Goal: Information Seeking & Learning: Understand process/instructions

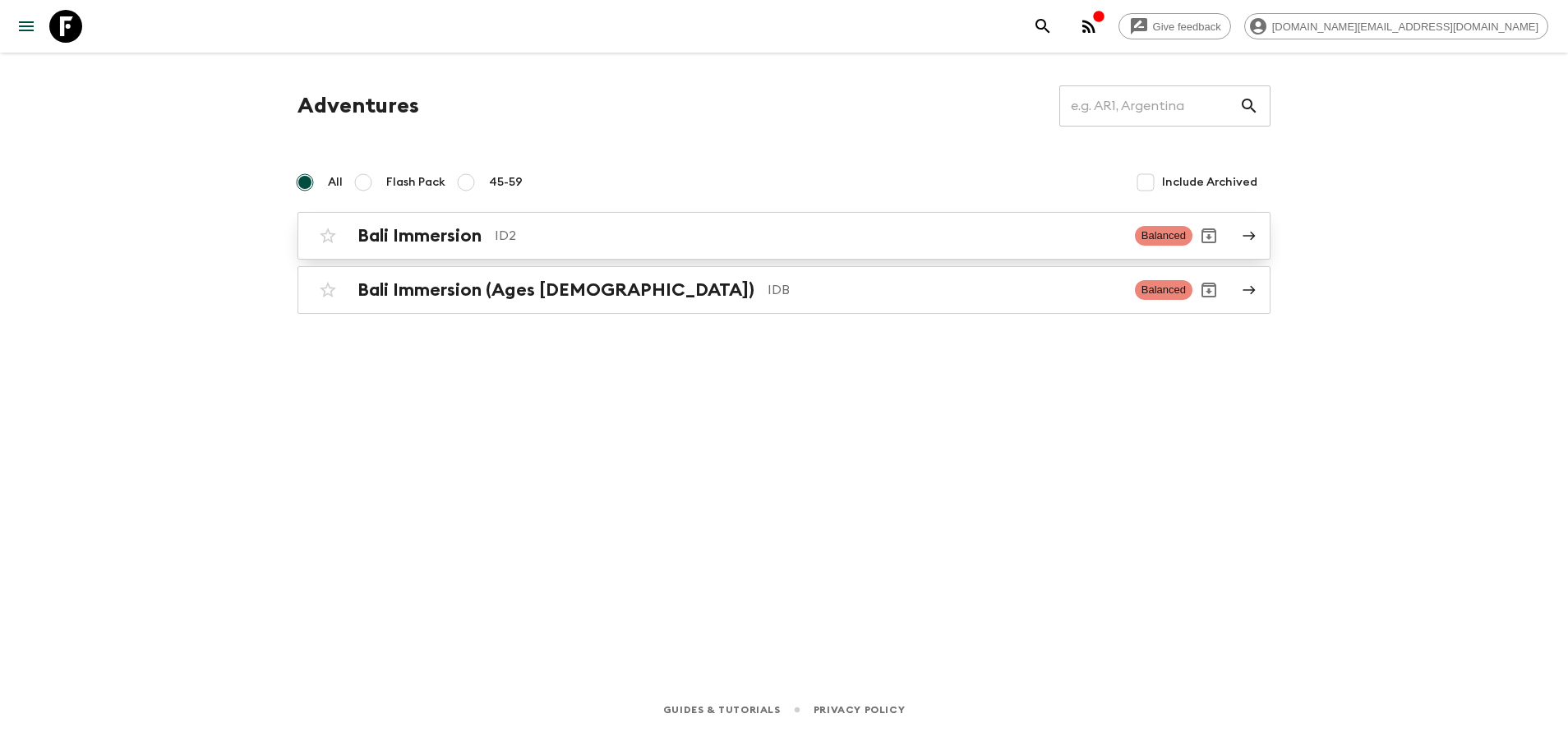
click at [562, 227] on p "ID2" at bounding box center [808, 236] width 627 height 20
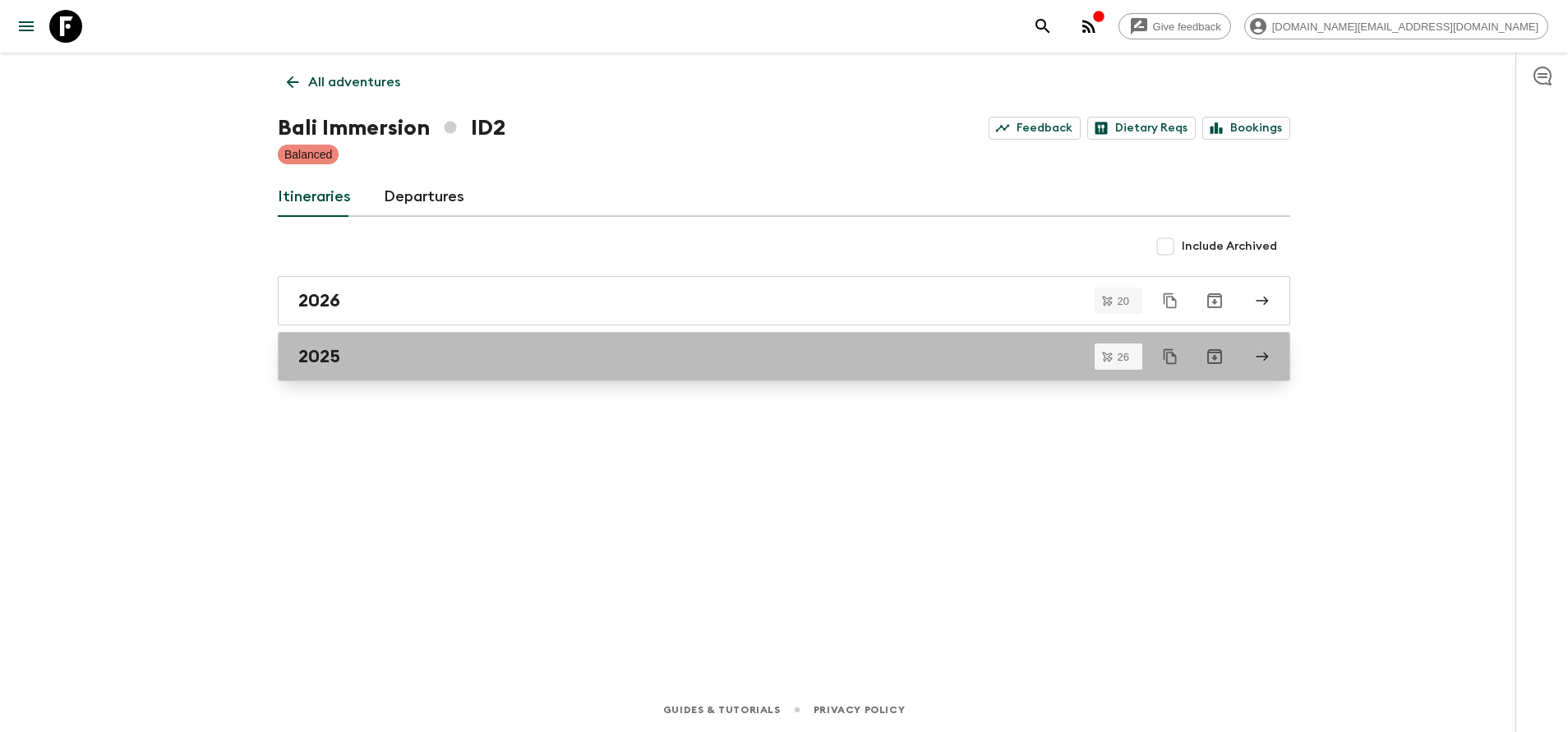
click at [437, 358] on div "2025" at bounding box center [768, 357] width 940 height 22
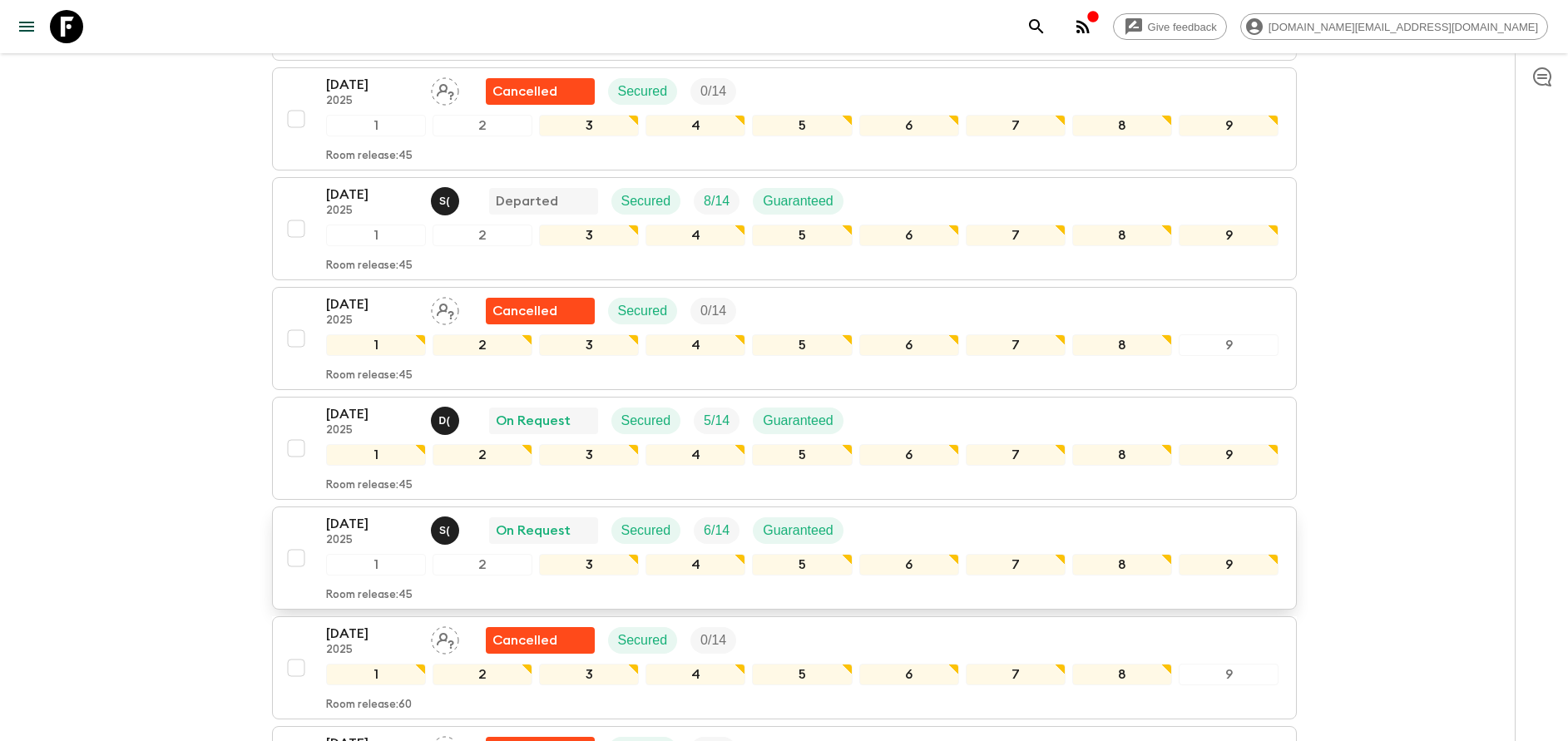
scroll to position [375, 0]
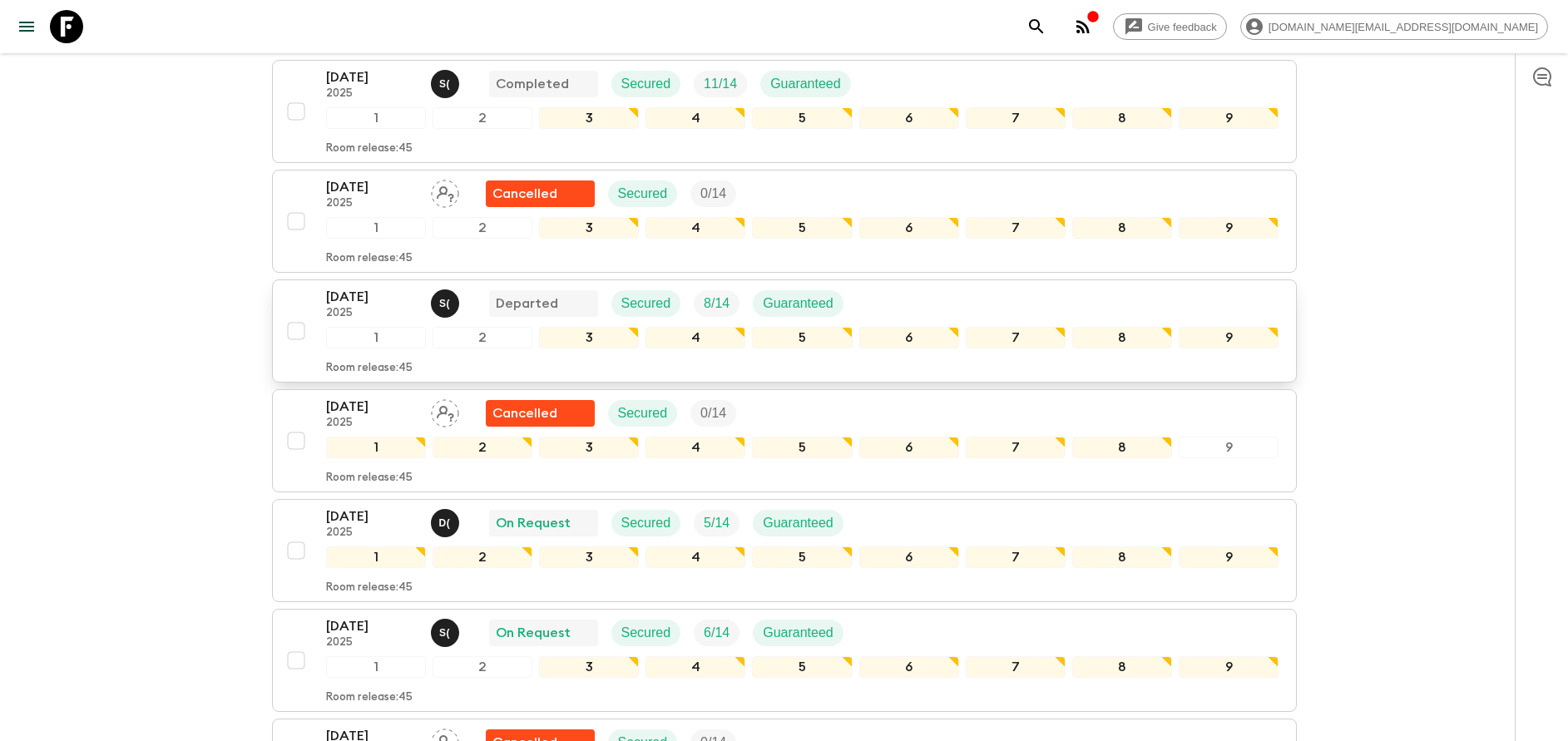
click at [391, 309] on p "2025" at bounding box center [372, 314] width 92 height 14
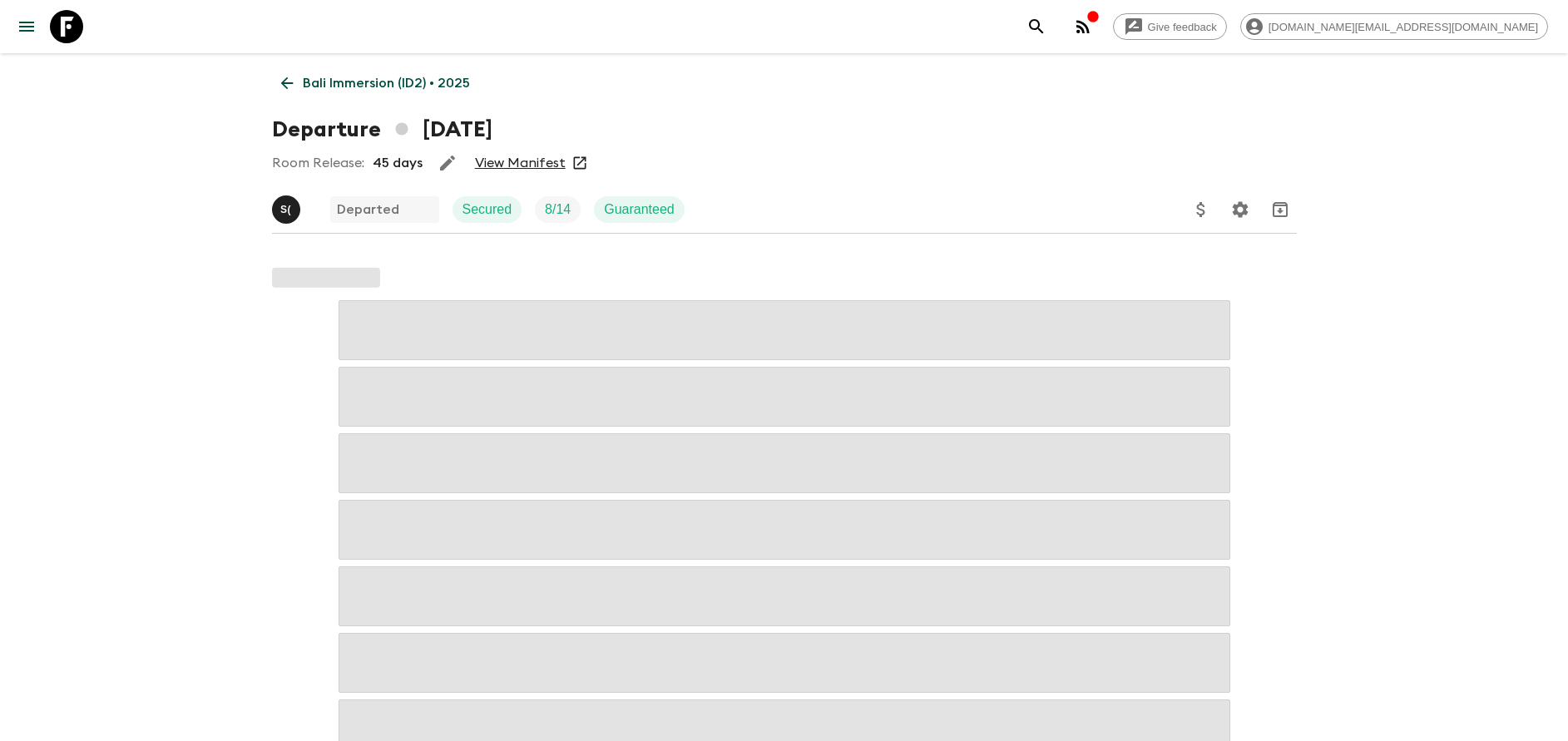
click at [533, 161] on link "View Manifest" at bounding box center [520, 163] width 91 height 16
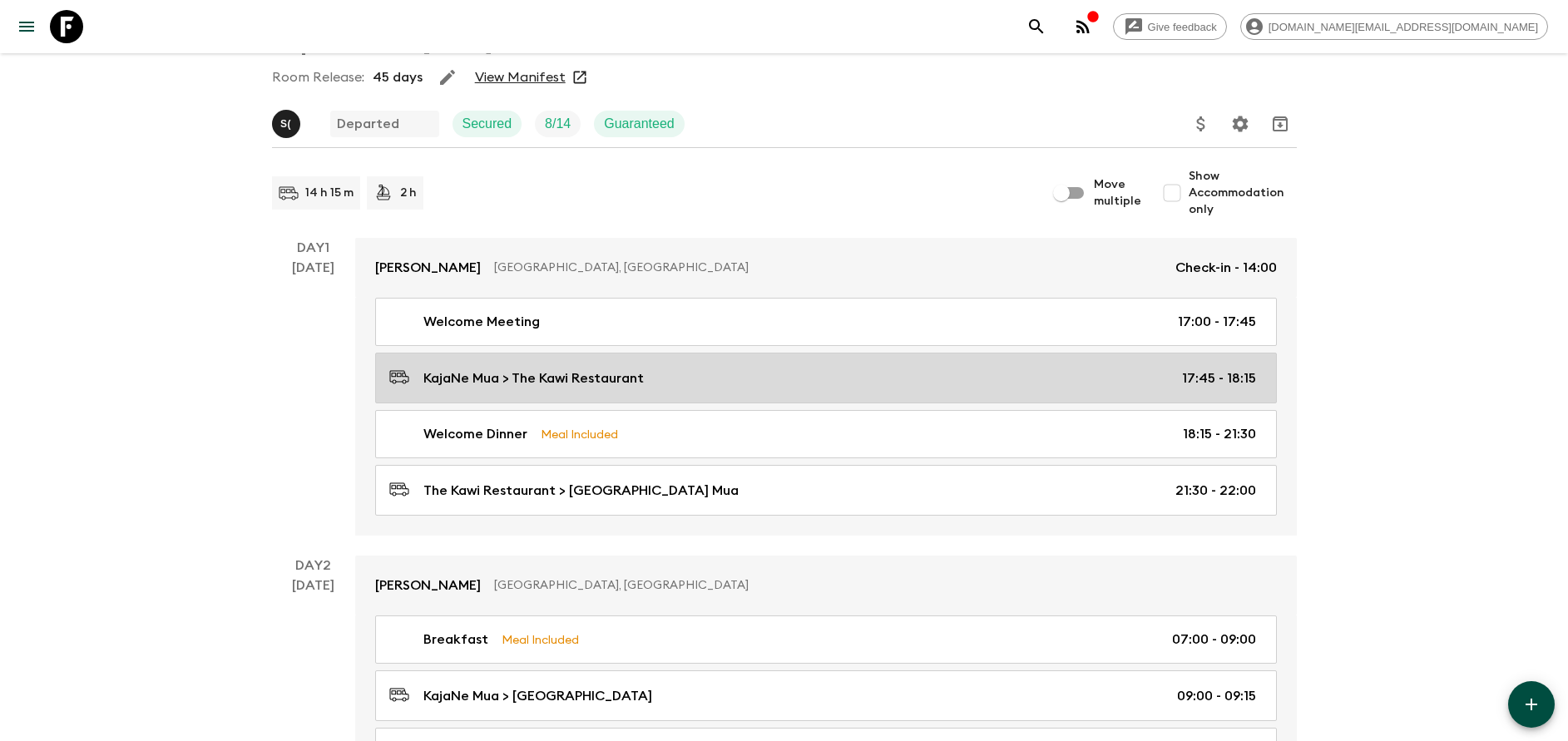
scroll to position [125, 0]
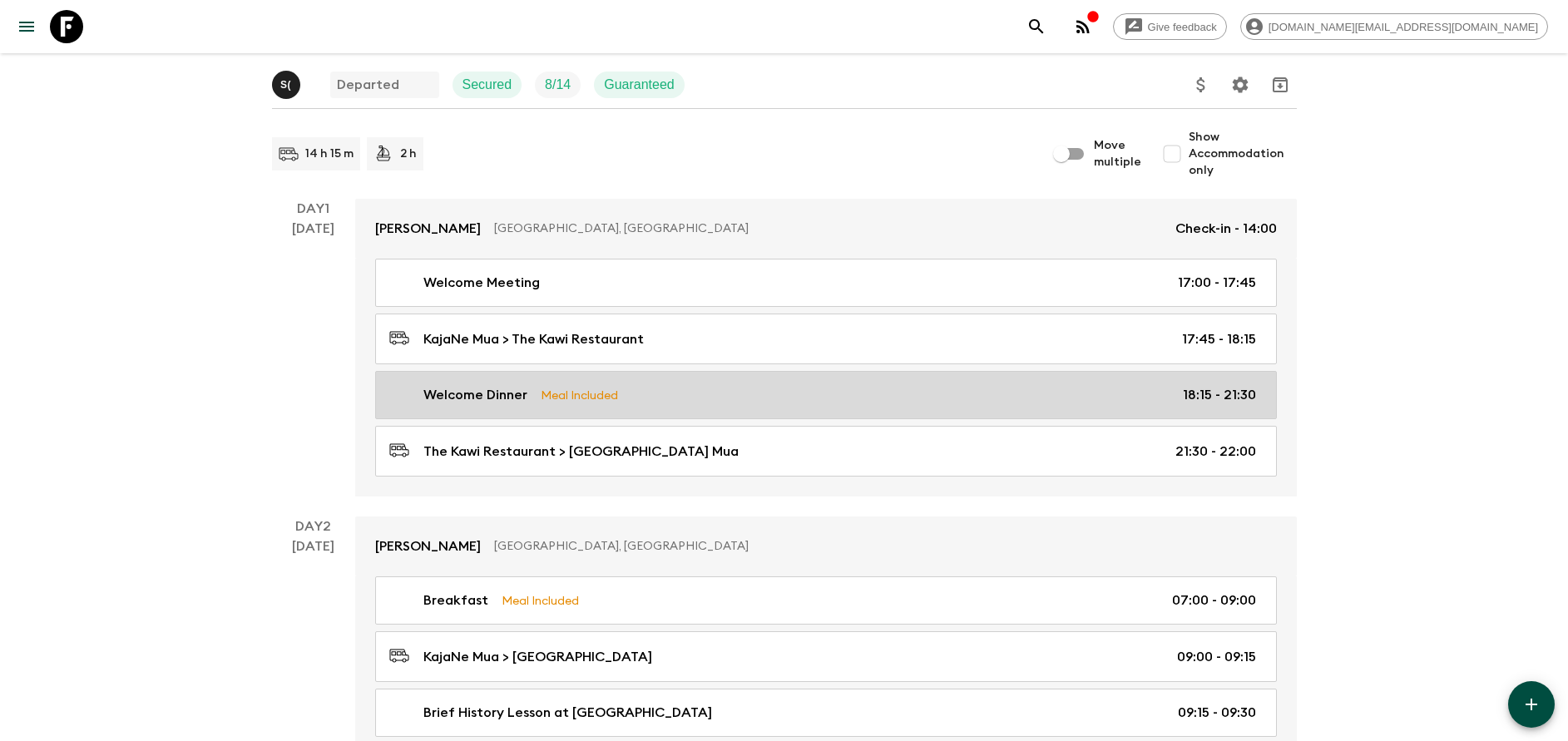
click at [537, 377] on link "Welcome Dinner Meal Included 18:15 - 21:30" at bounding box center [826, 395] width 902 height 48
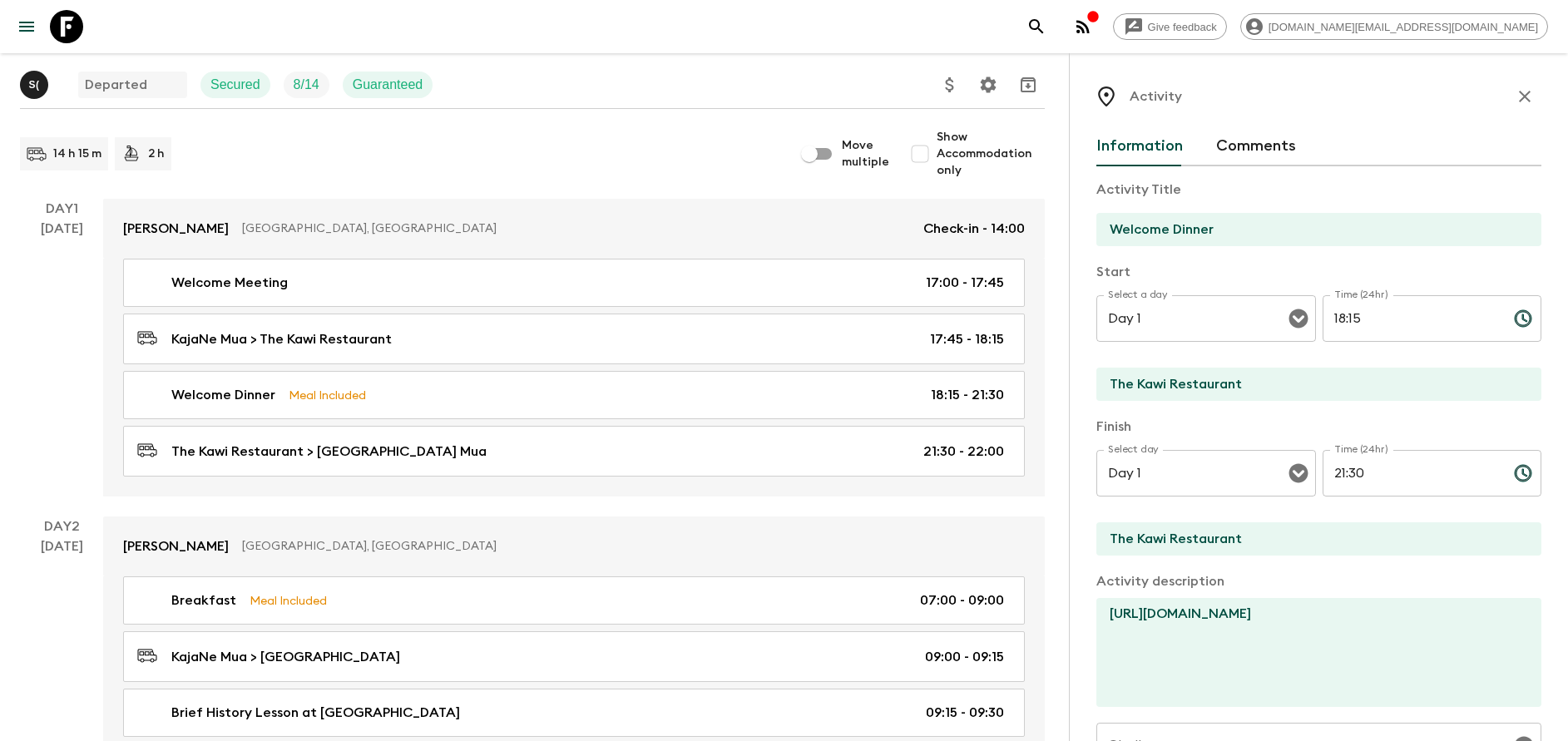
click at [1514, 98] on icon "button" at bounding box center [1524, 96] width 20 height 20
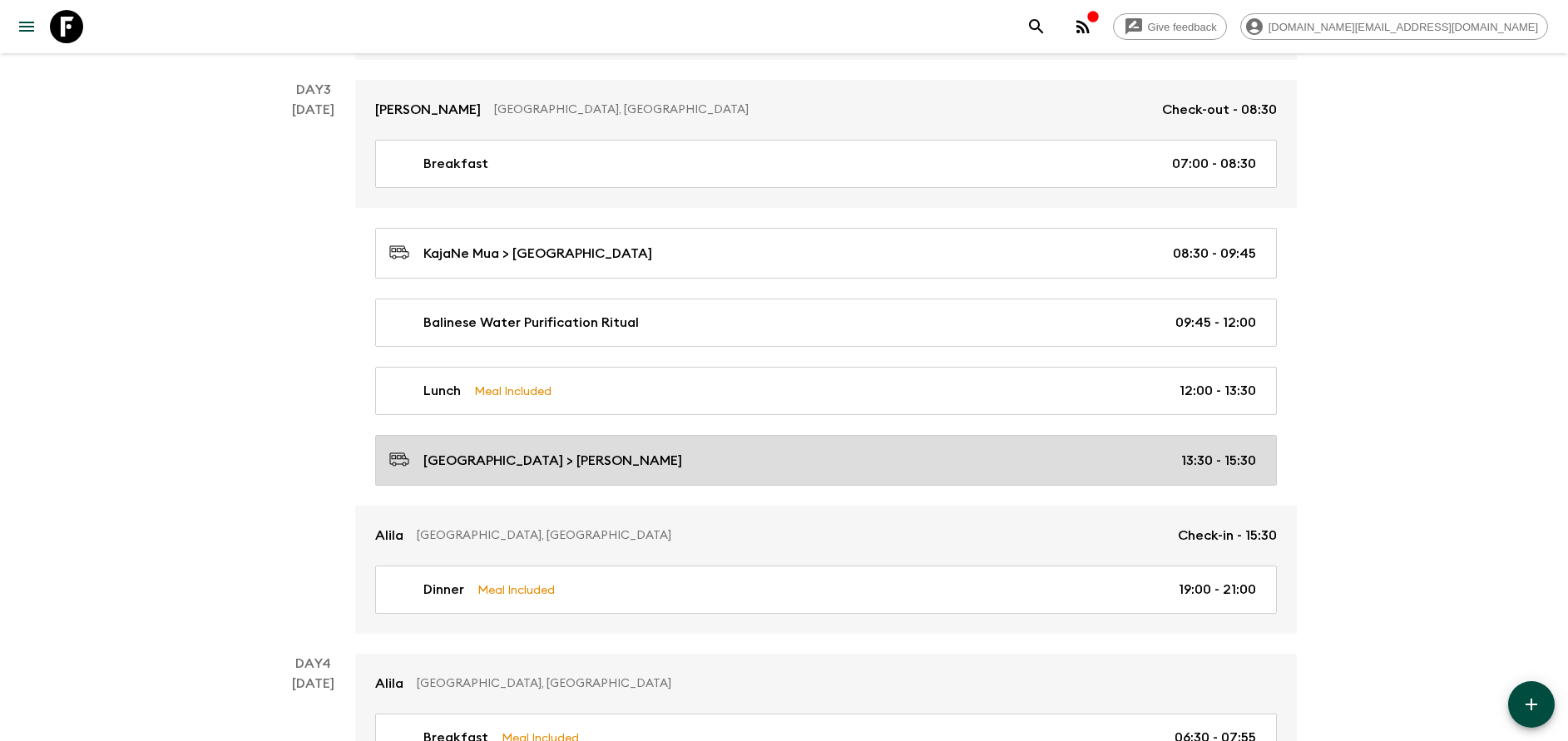
scroll to position [1247, 0]
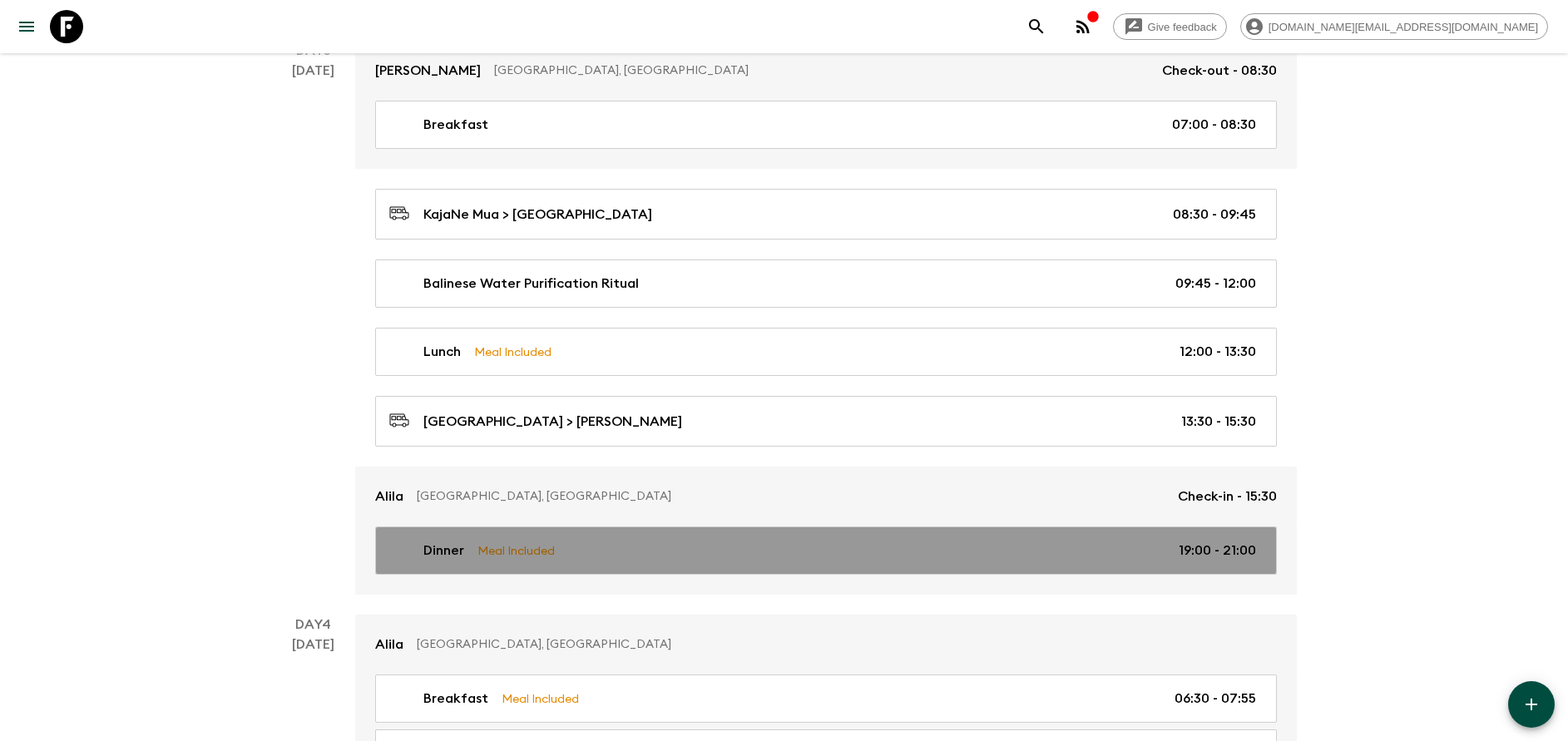
click at [542, 554] on p "Meal Included" at bounding box center [515, 551] width 77 height 18
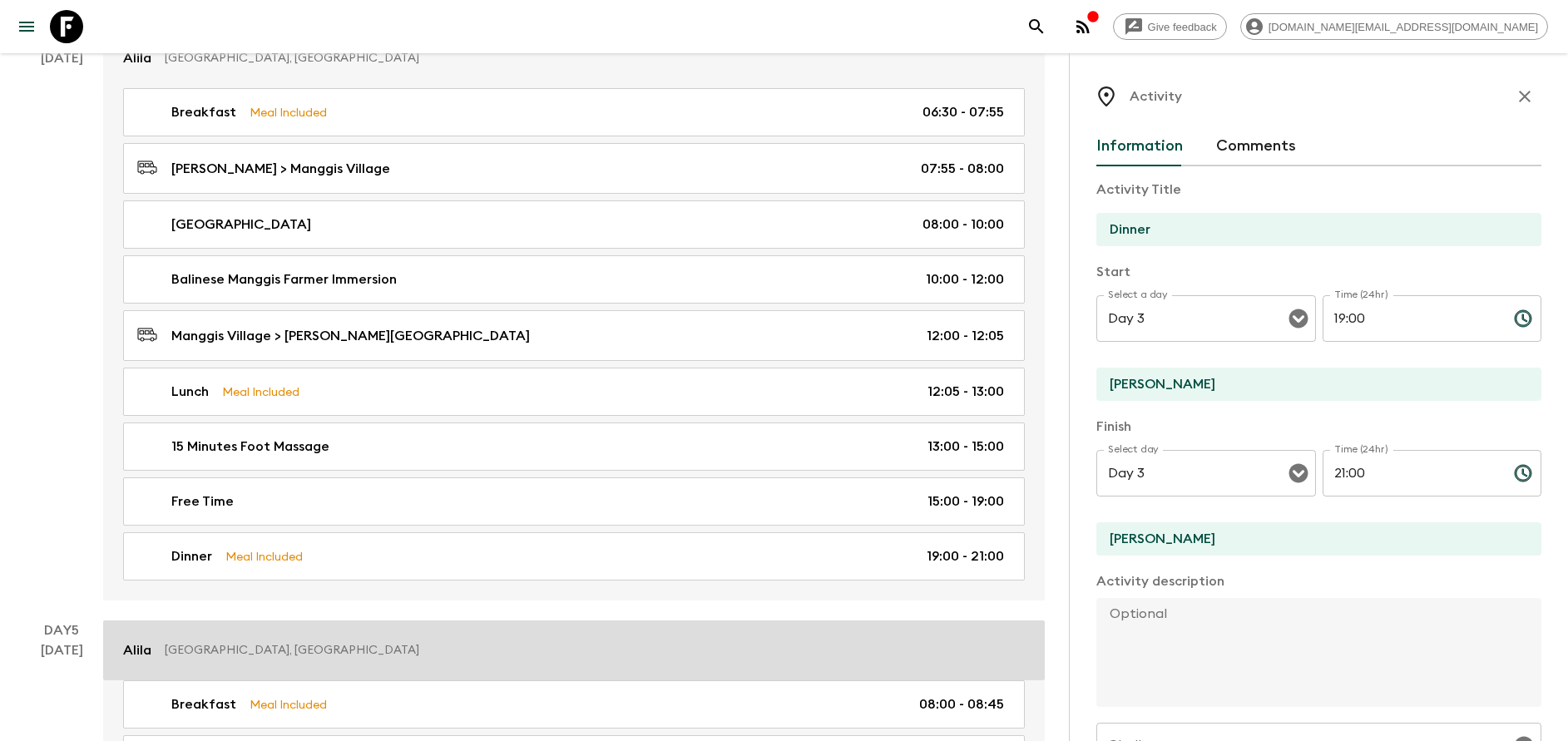
scroll to position [1872, 0]
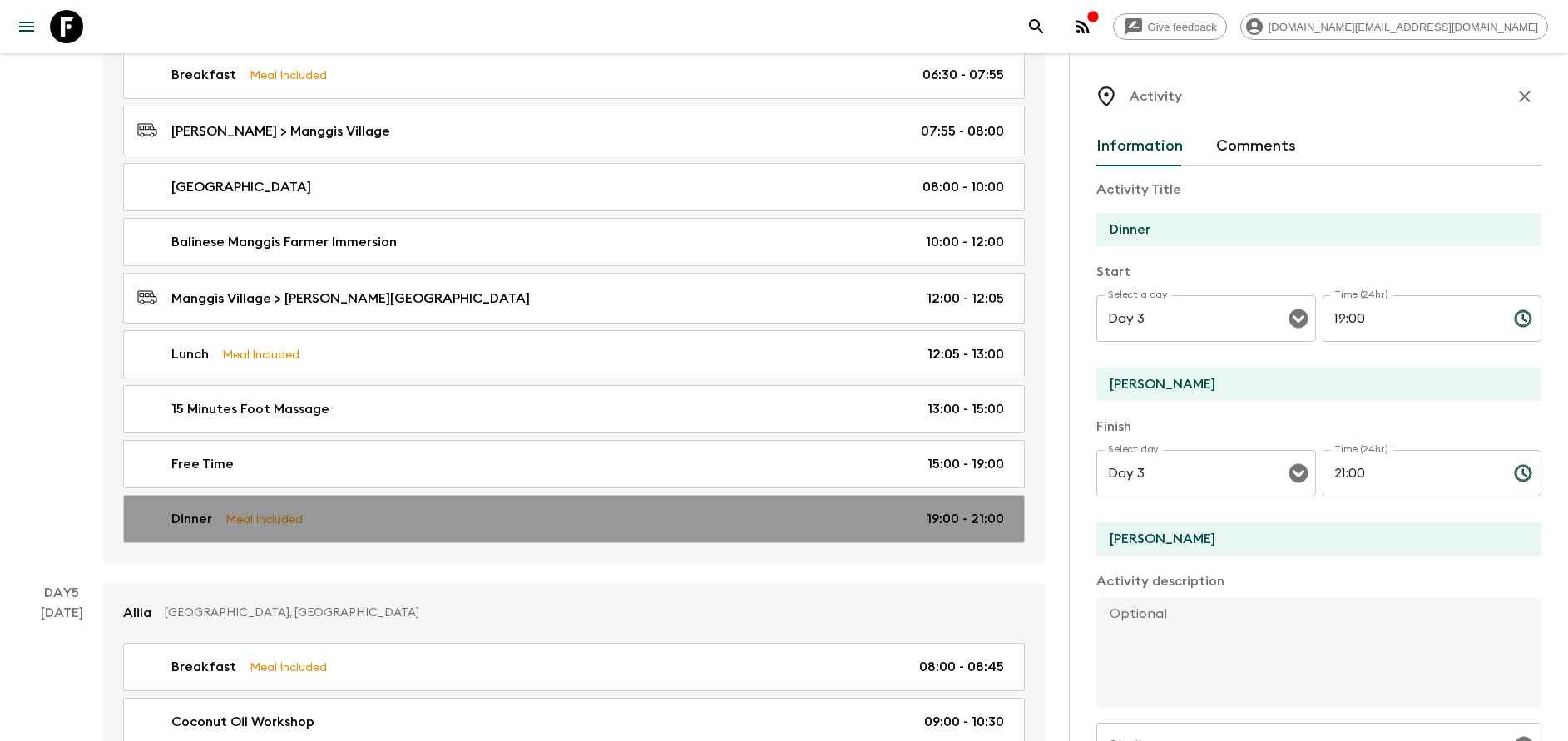
click at [283, 523] on p "Meal Included" at bounding box center [264, 519] width 77 height 18
type input "Day 4"
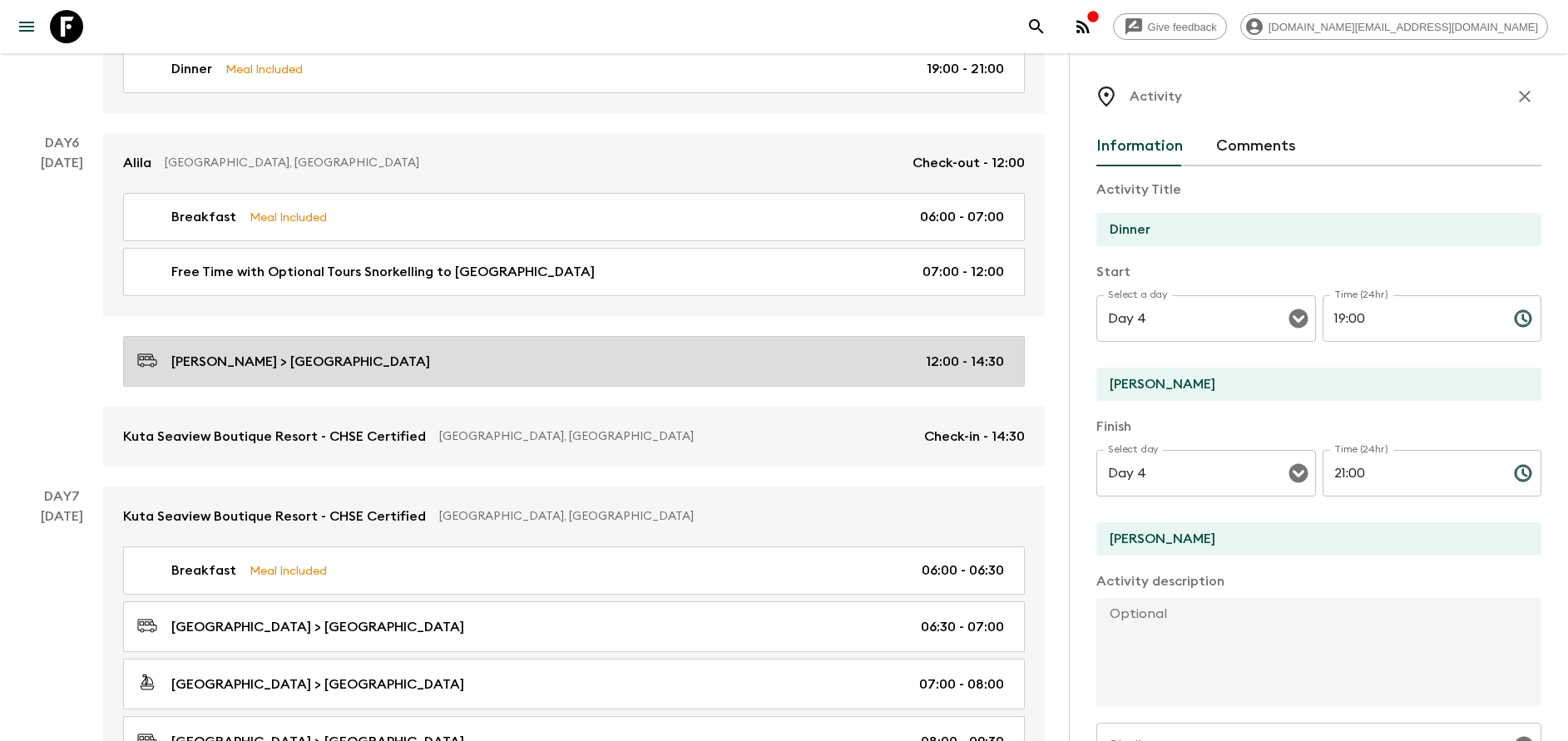
scroll to position [2745, 0]
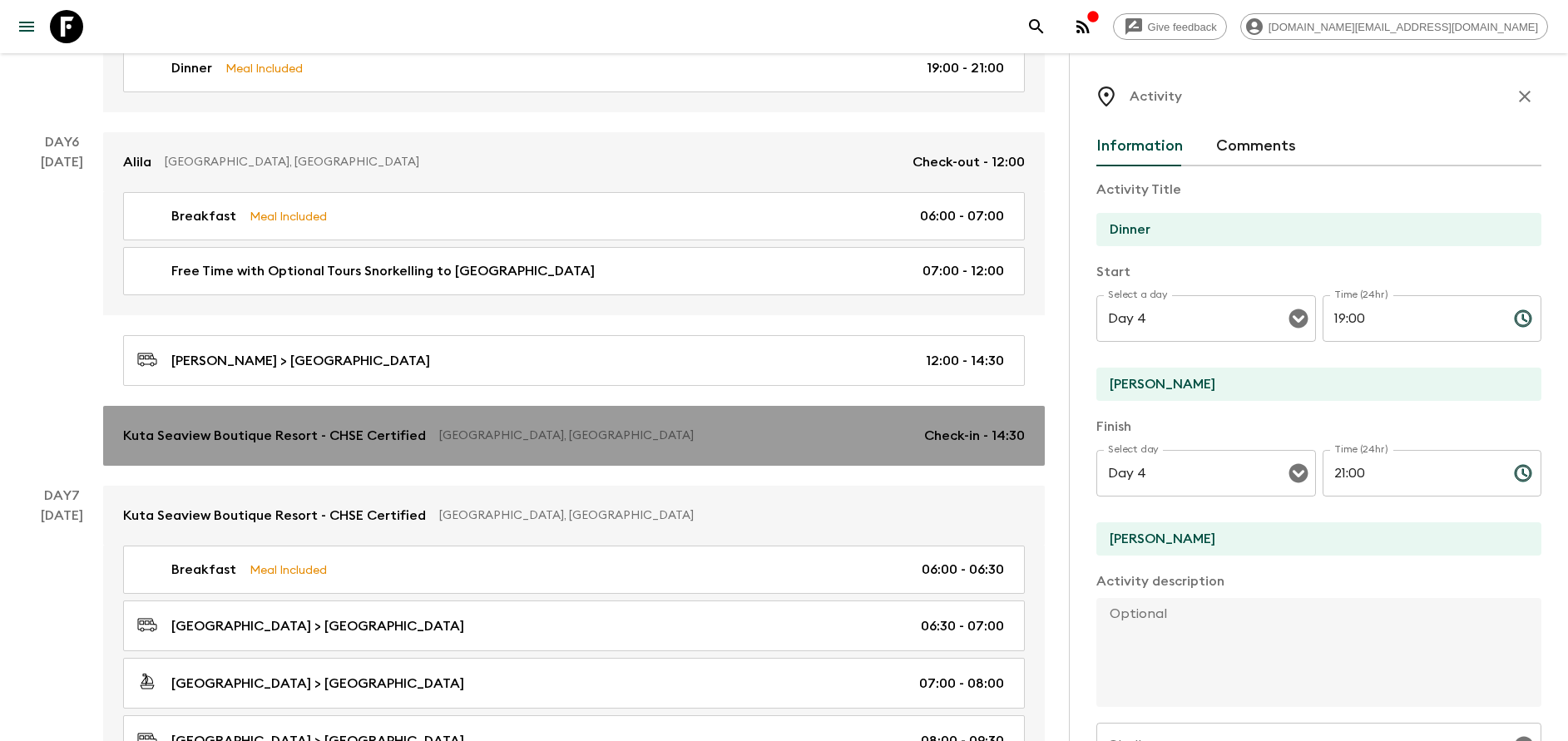
click at [389, 432] on p "Kuta Seaview Boutique Resort - CHSE Certified" at bounding box center [274, 436] width 303 height 20
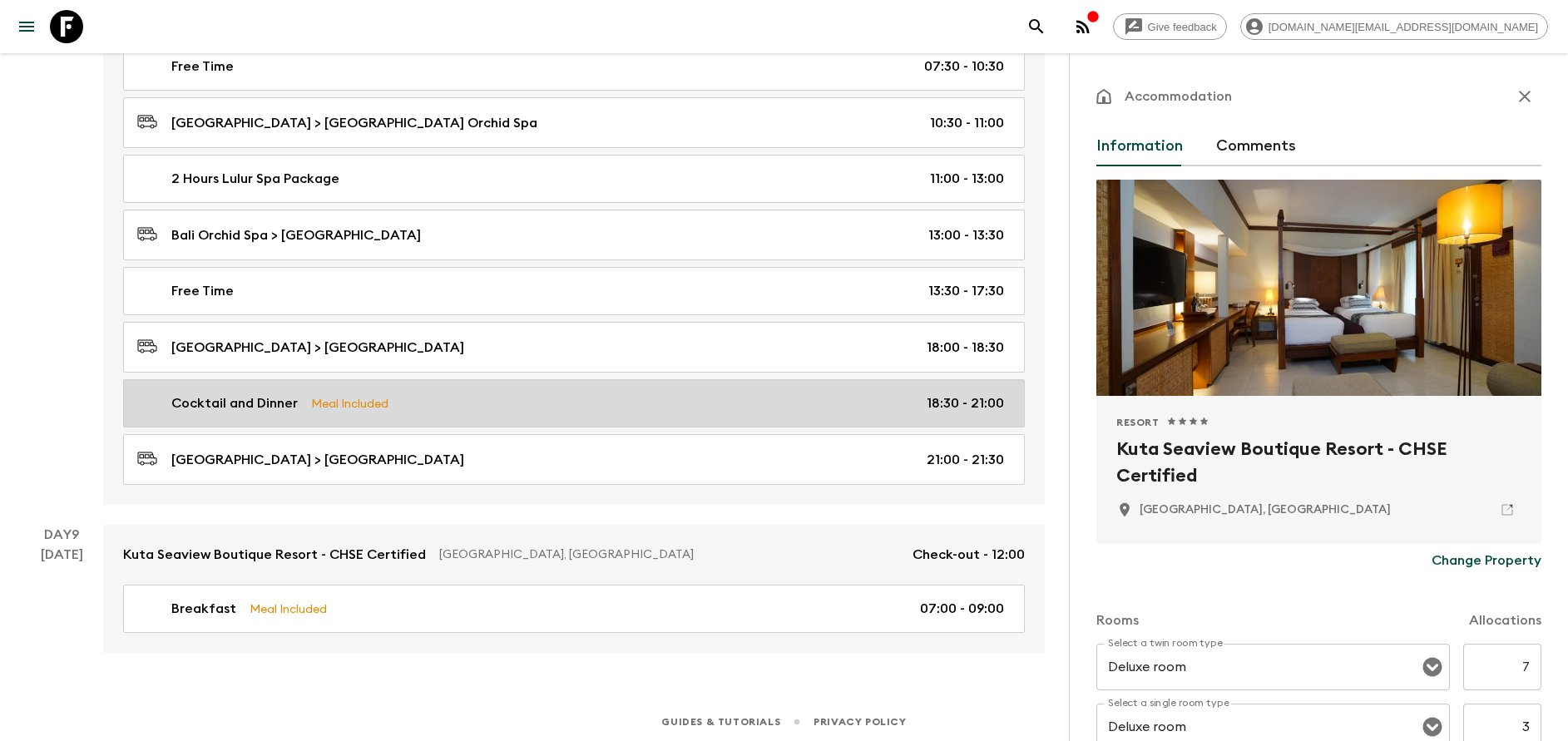
scroll to position [4133, 0]
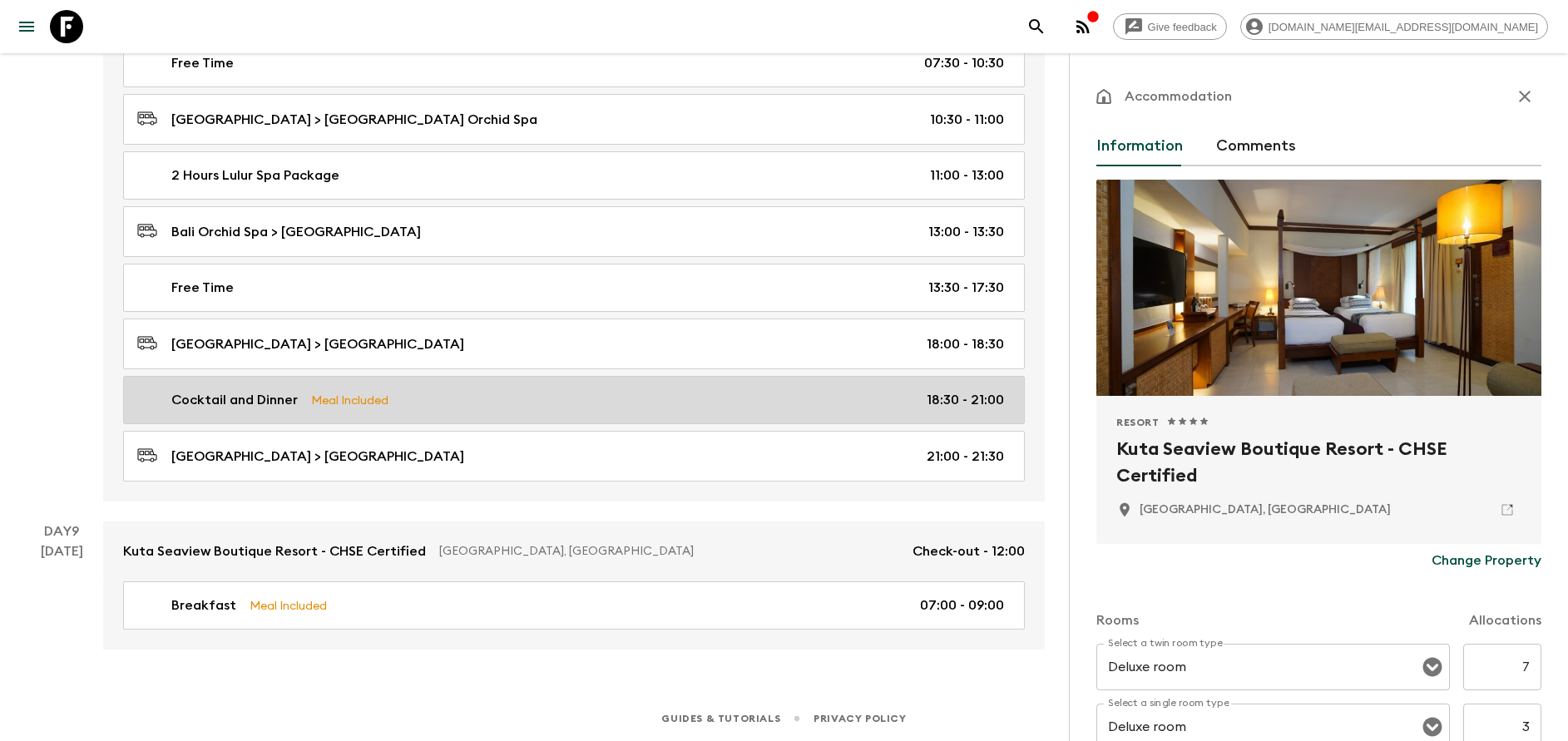
click at [408, 402] on div "Cocktail and Dinner Meal Included 18:30 - 21:00" at bounding box center [570, 400] width 866 height 20
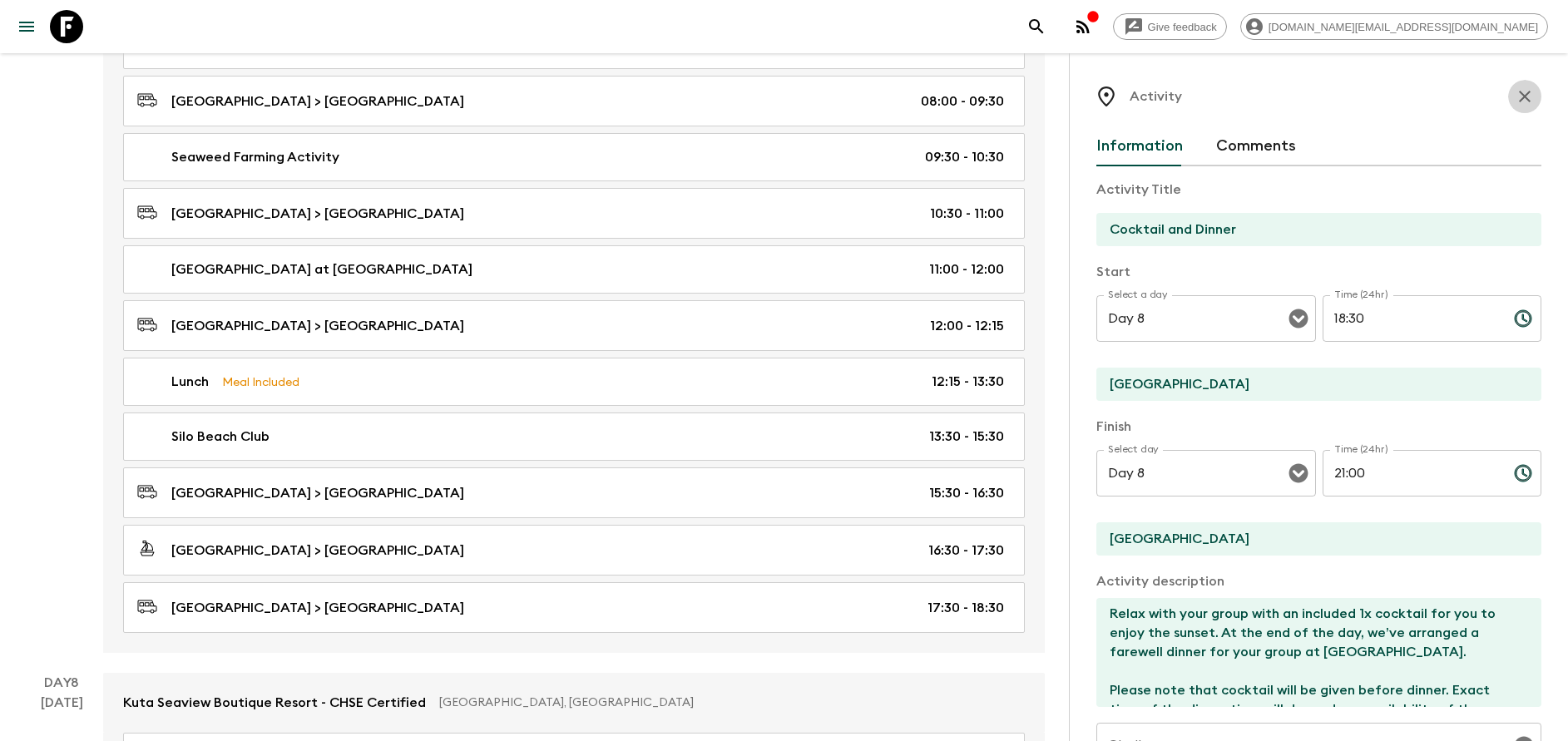
click at [1514, 96] on icon "button" at bounding box center [1524, 96] width 20 height 20
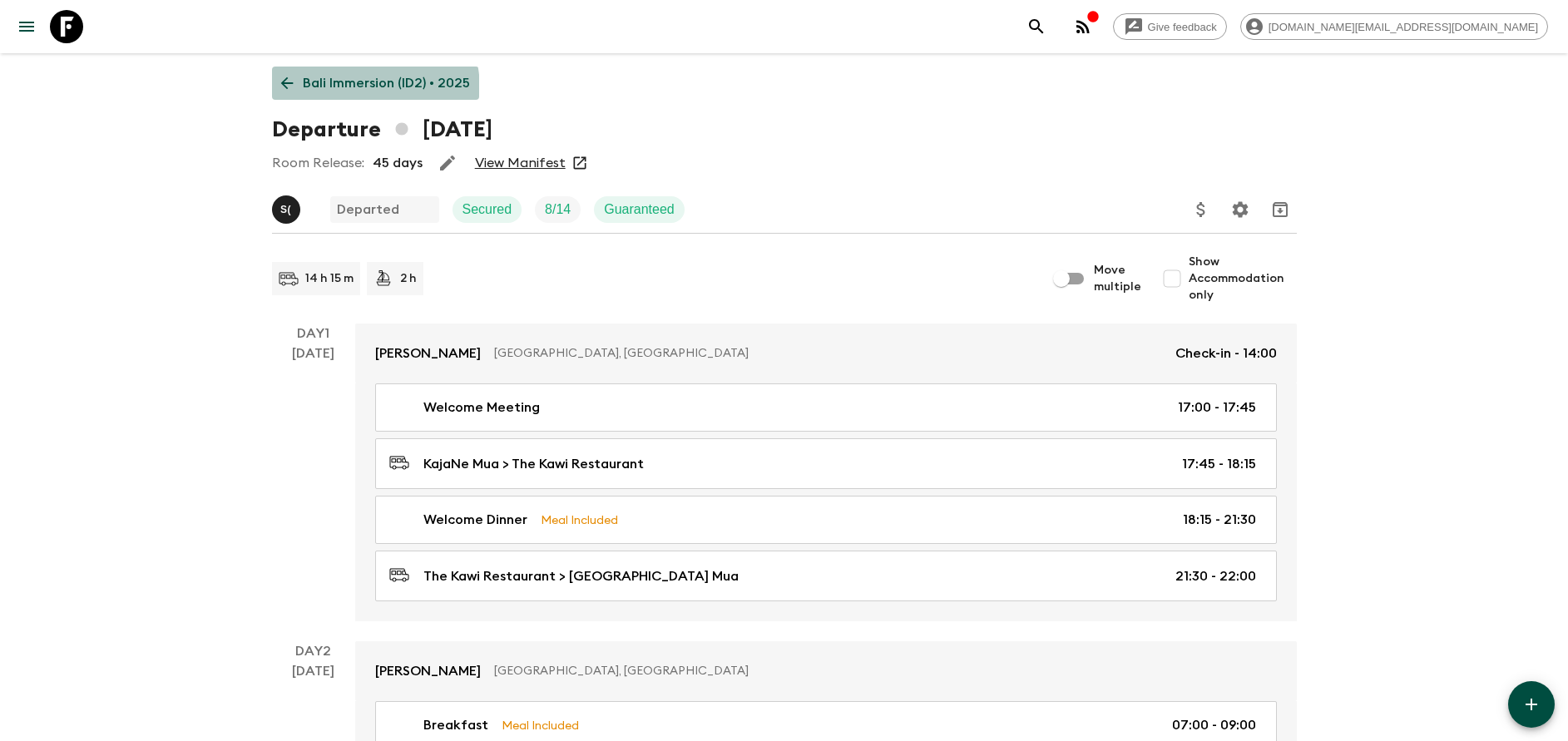
click at [338, 91] on p "Bali Immersion (ID2) • 2025" at bounding box center [386, 84] width 167 height 20
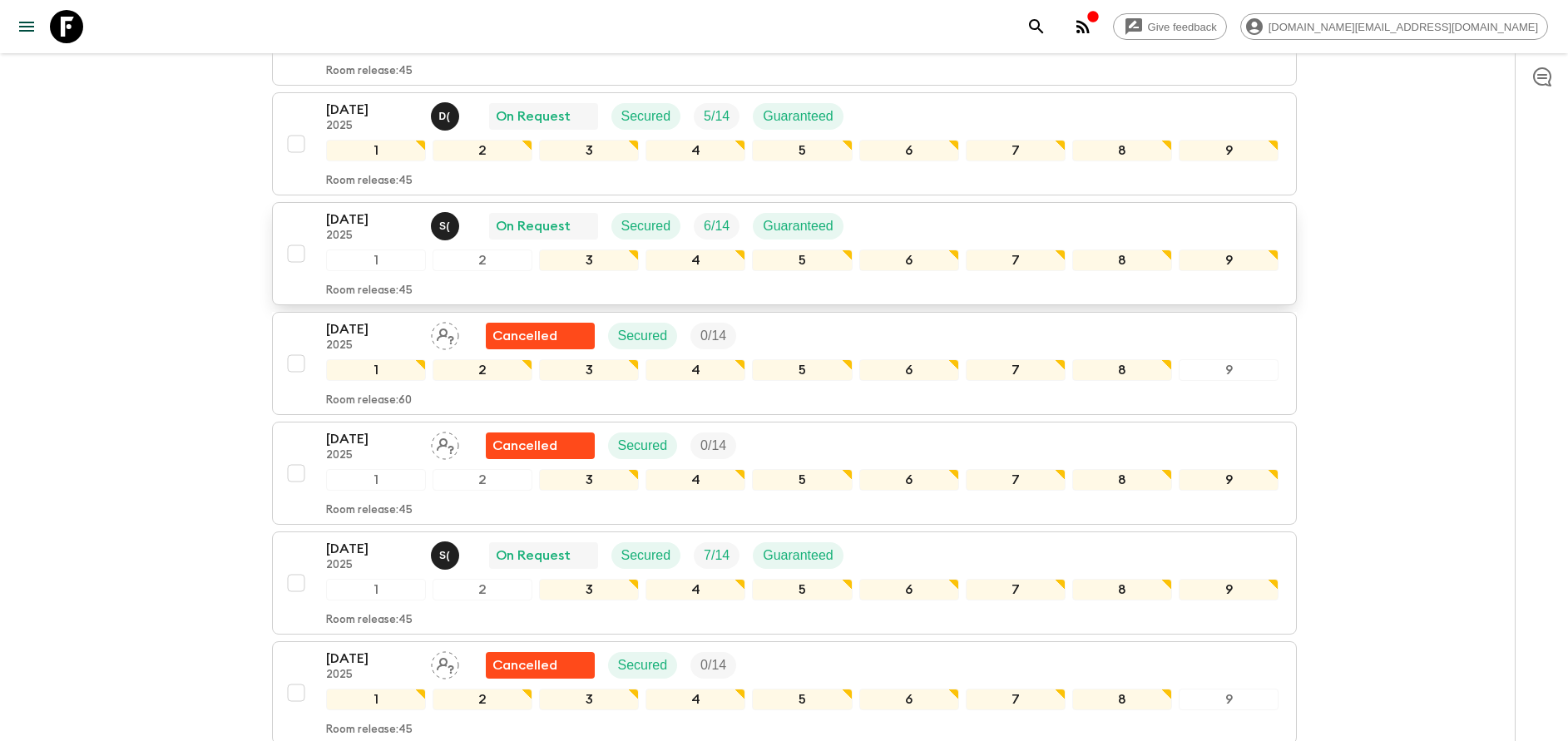
scroll to position [748, 0]
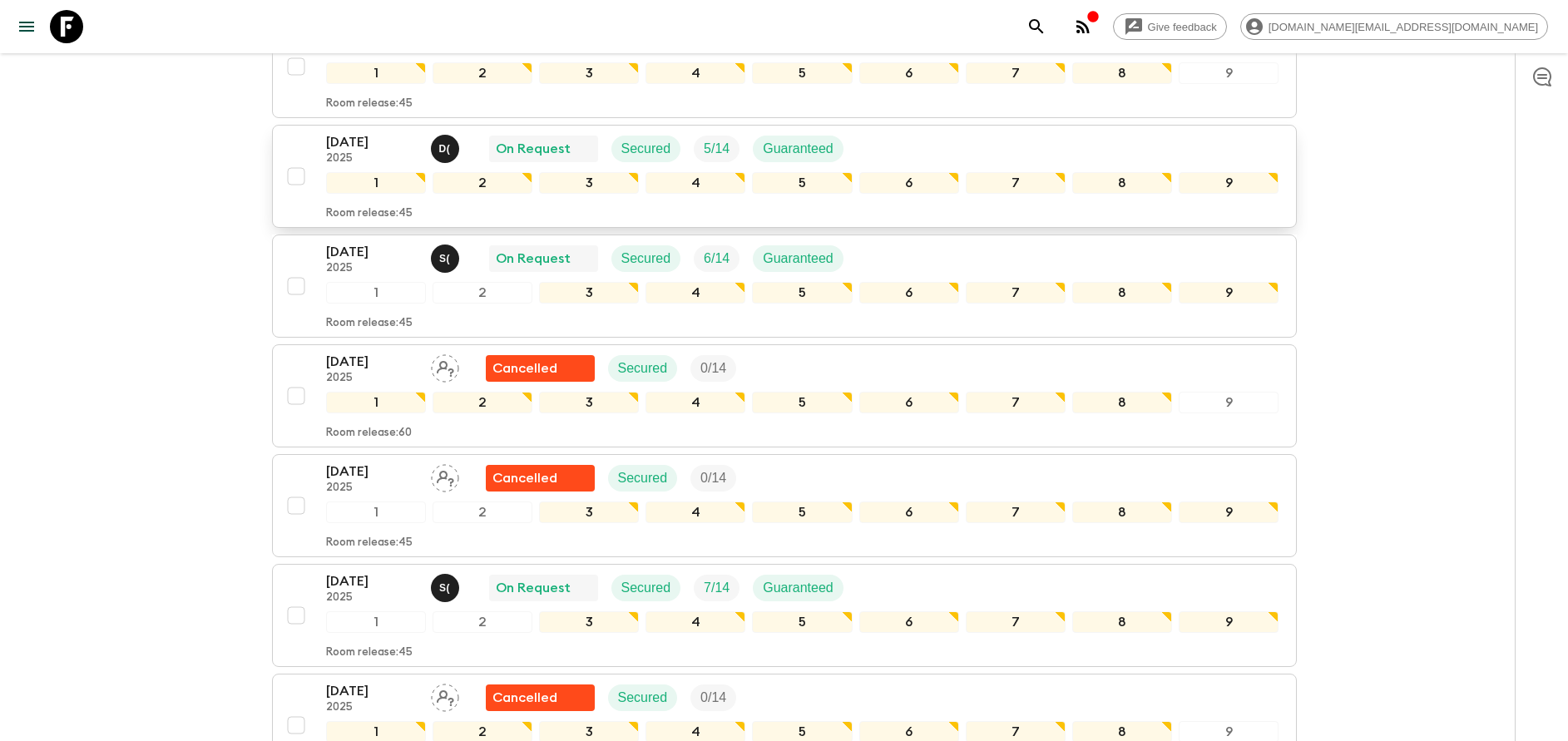
click at [326, 138] on p "[DATE]" at bounding box center [372, 142] width 92 height 20
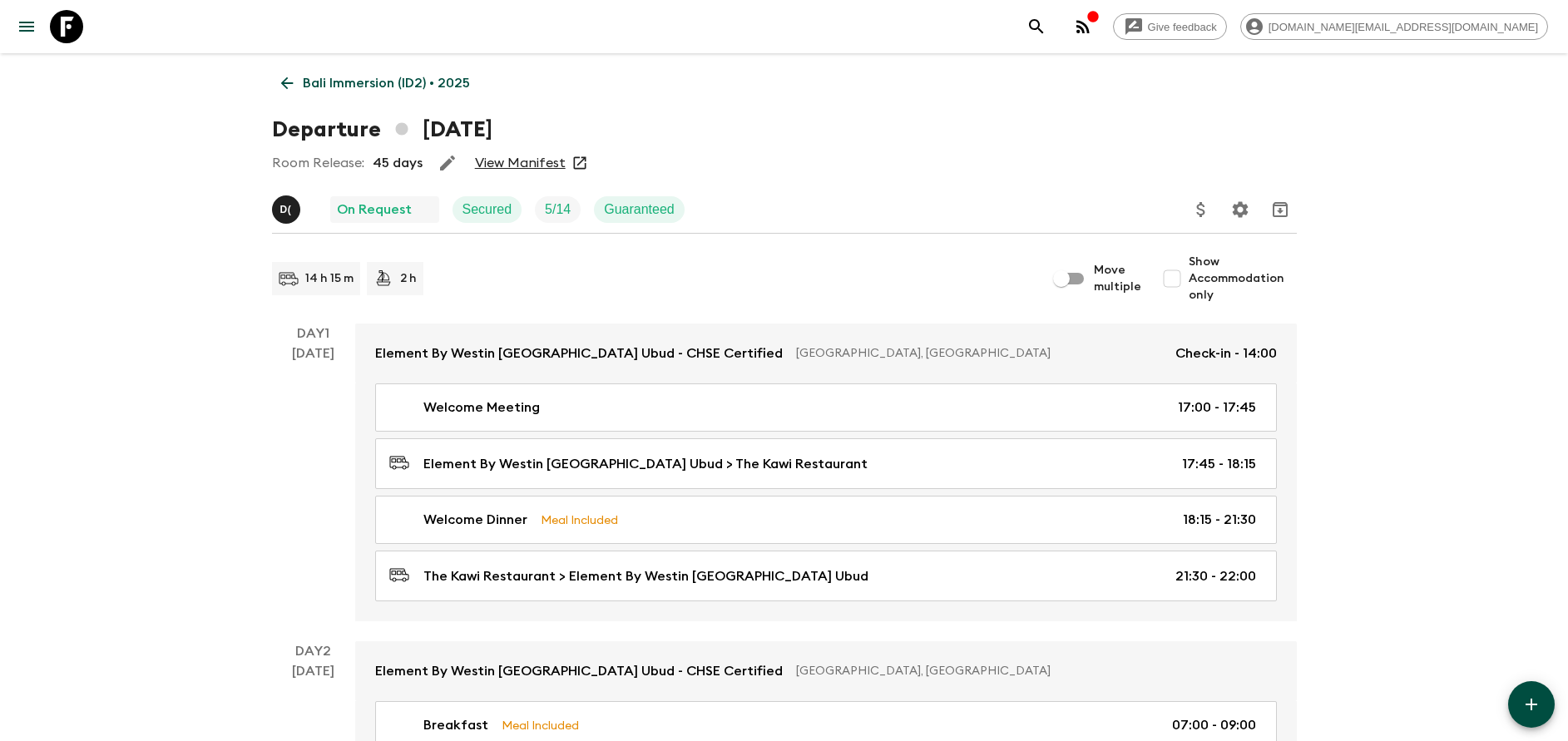
click at [524, 170] on link "View Manifest" at bounding box center [520, 163] width 91 height 16
click at [389, 75] on p "Bali Immersion (ID2) • 2025" at bounding box center [386, 84] width 167 height 20
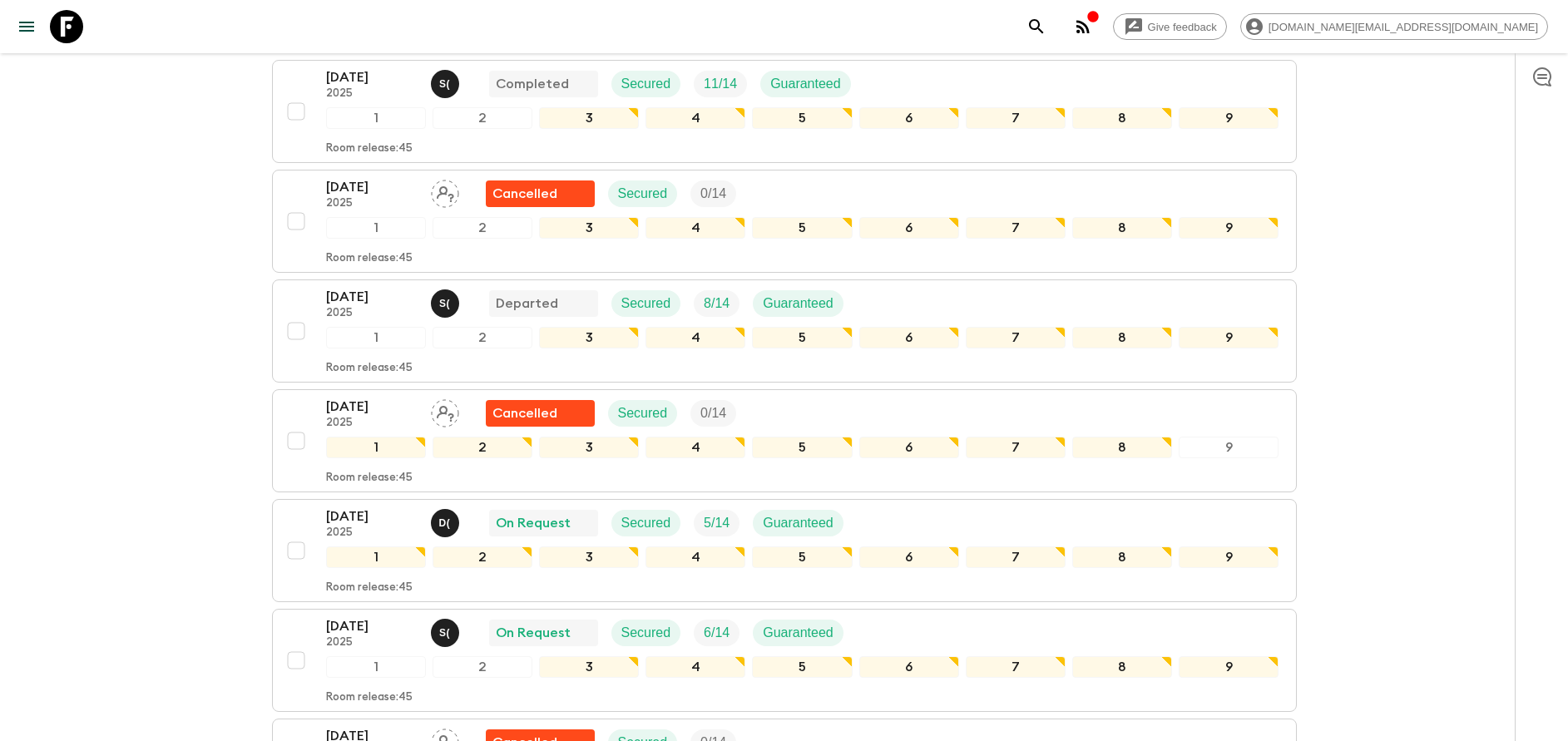
scroll to position [499, 0]
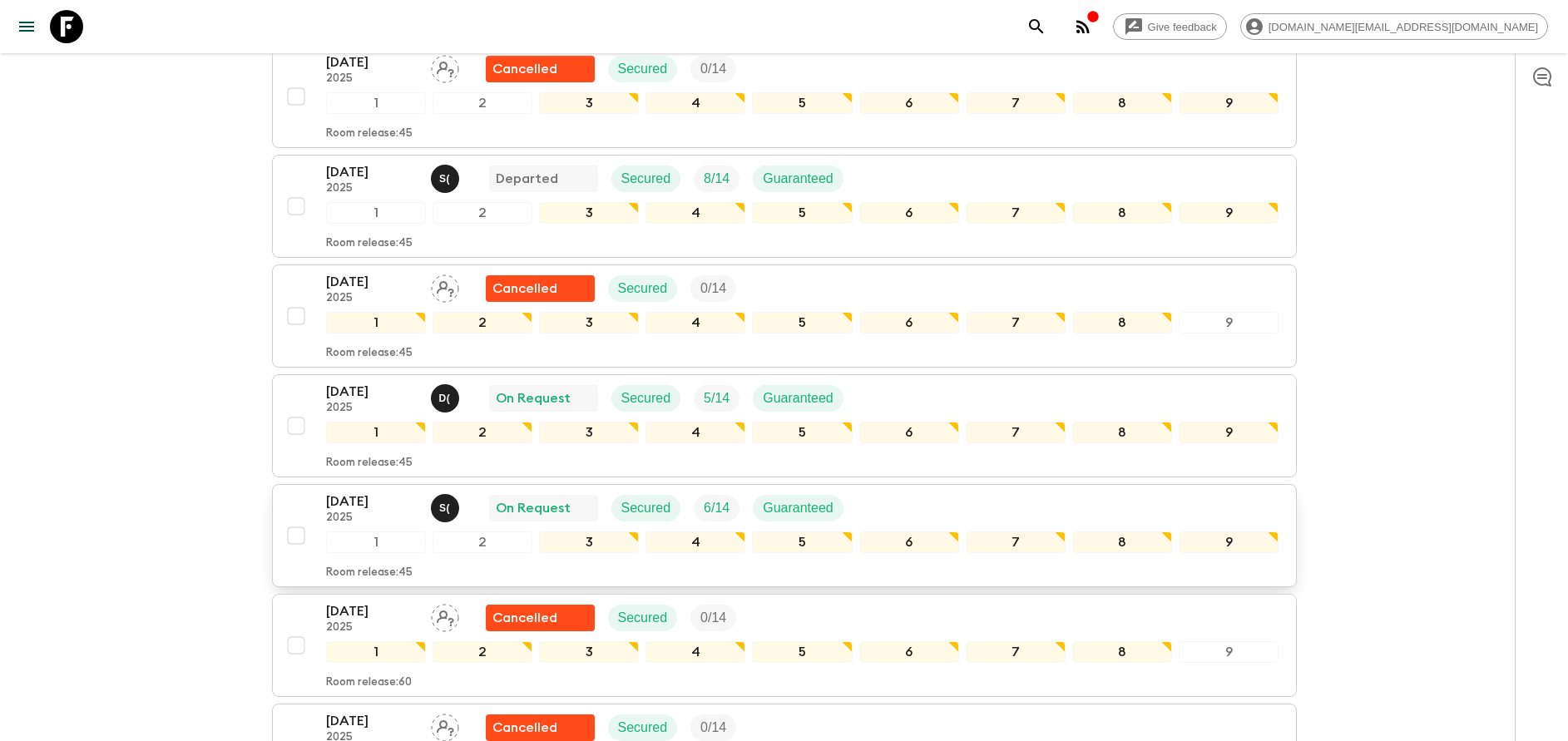
click at [376, 499] on p "[DATE]" at bounding box center [372, 502] width 92 height 20
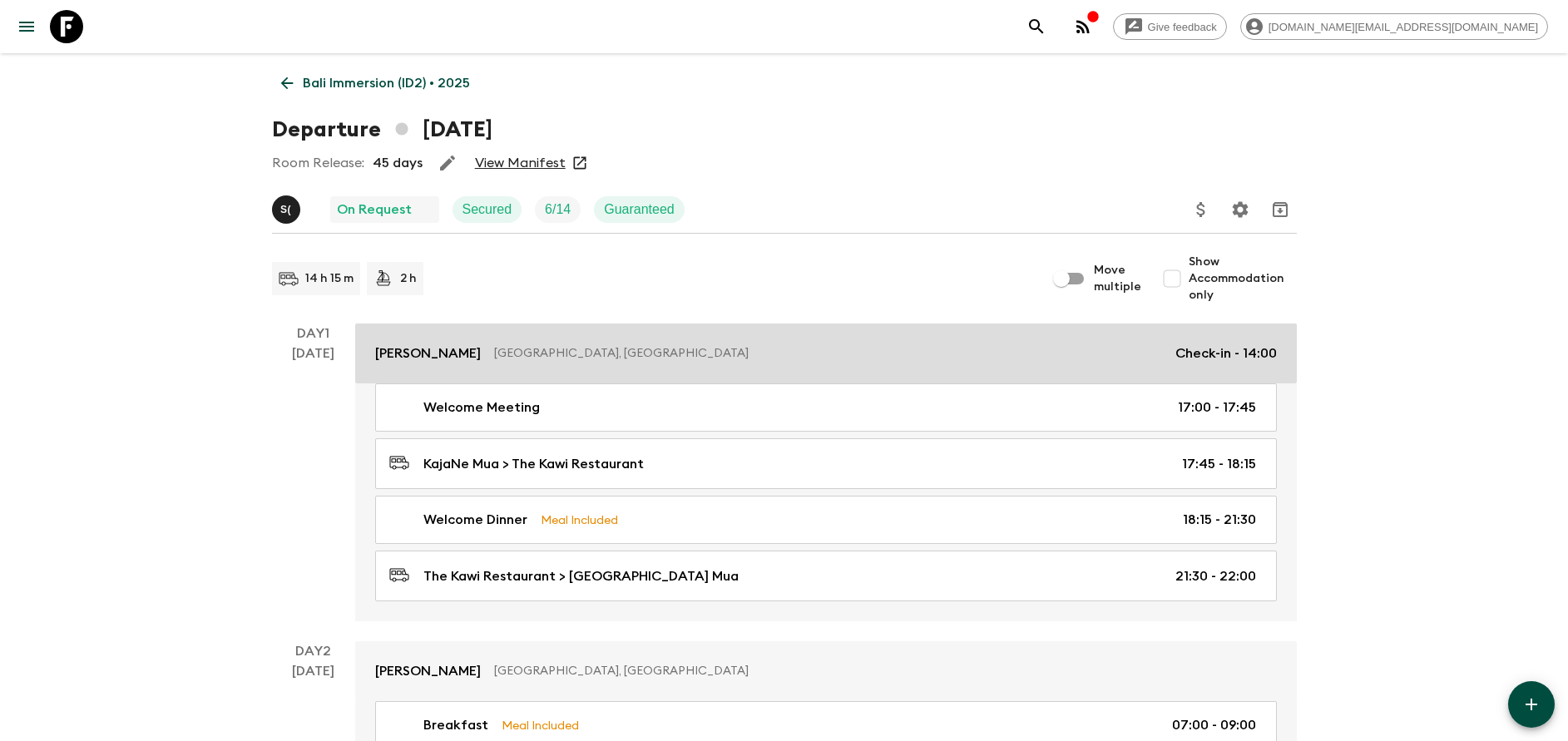
scroll to position [125, 0]
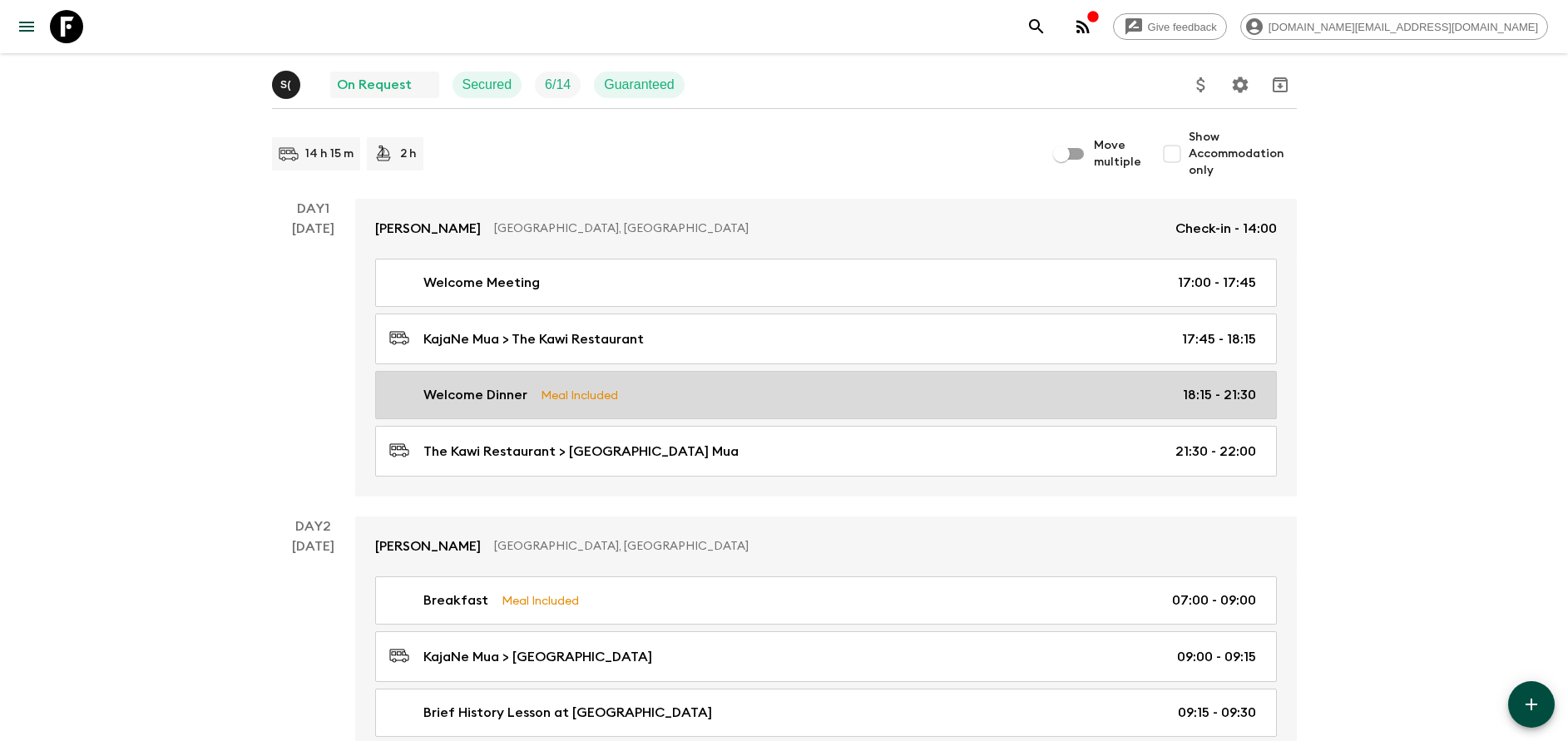
click at [529, 401] on div "Welcome Dinner Meal Included 18:15 - 21:30" at bounding box center [822, 396] width 866 height 20
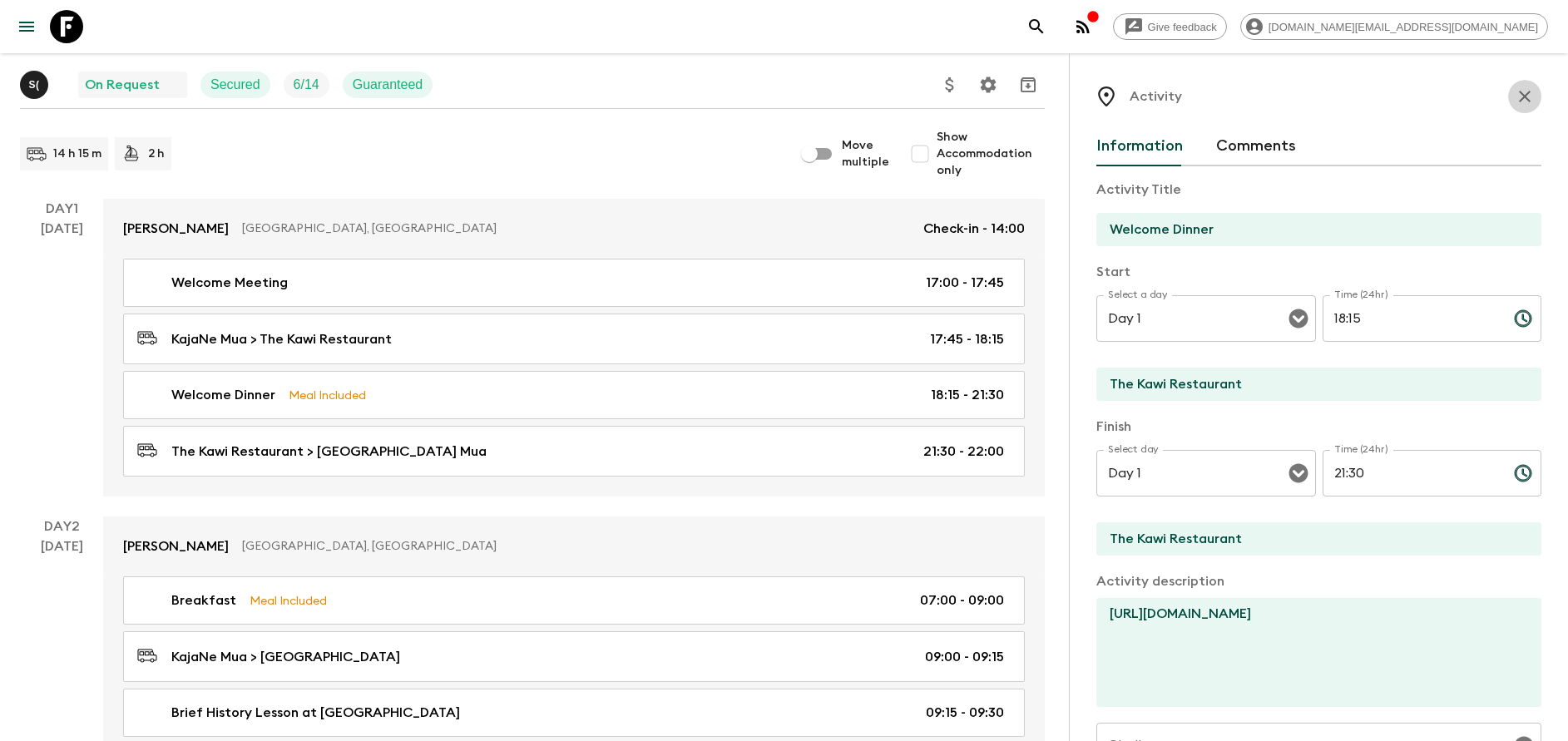
click at [1514, 101] on icon "button" at bounding box center [1524, 96] width 20 height 20
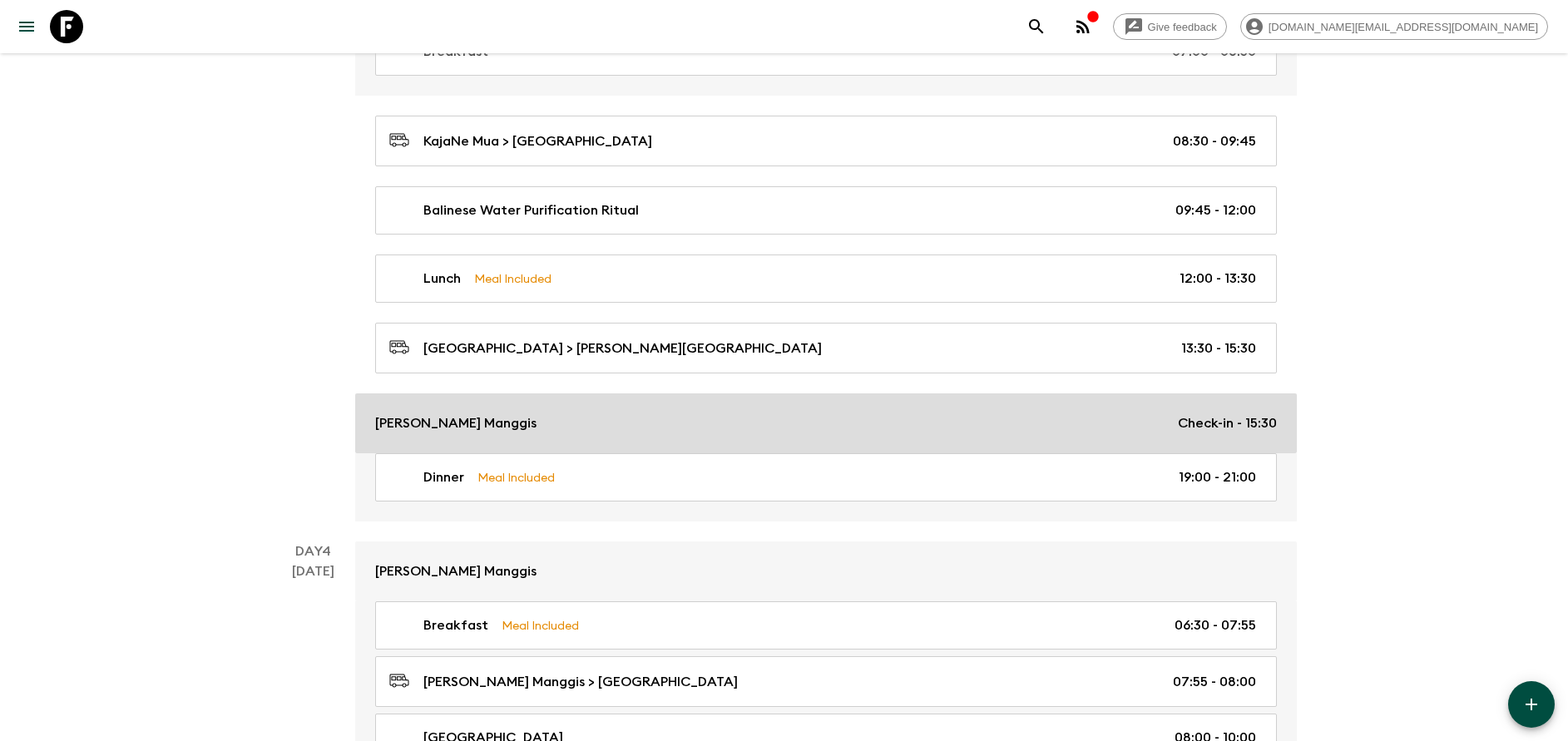
scroll to position [1373, 0]
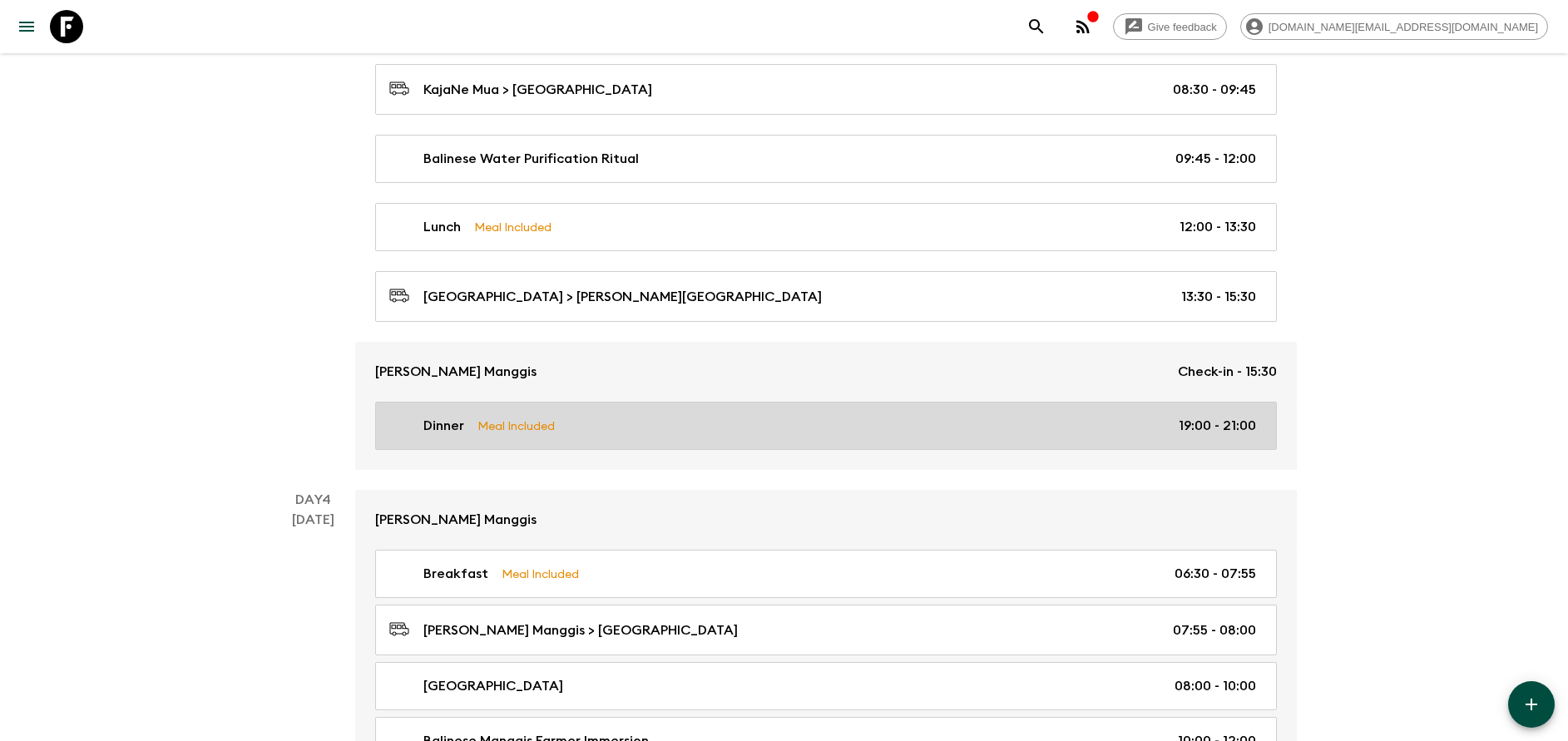
click at [549, 420] on p "Meal Included" at bounding box center [515, 426] width 77 height 18
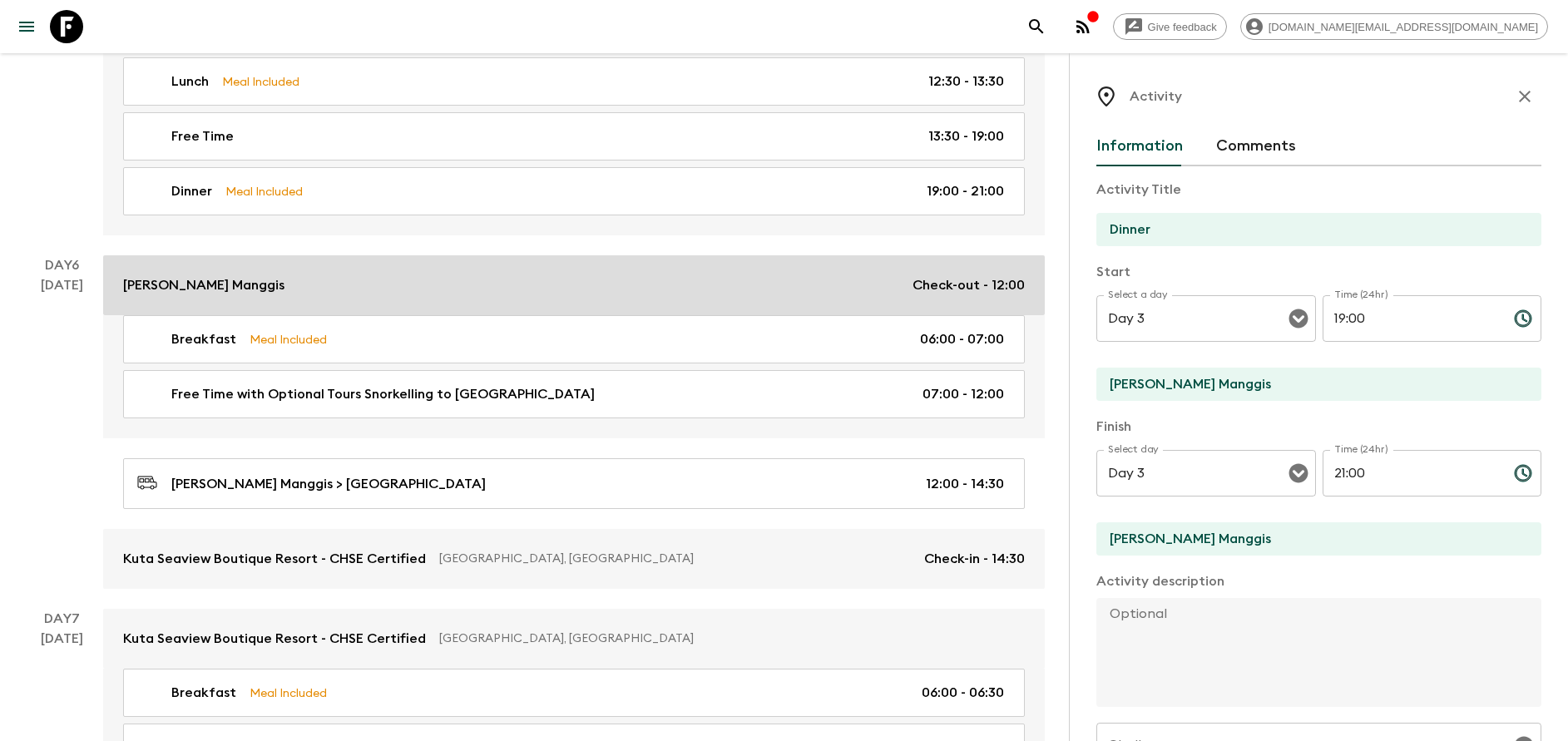
scroll to position [2620, 0]
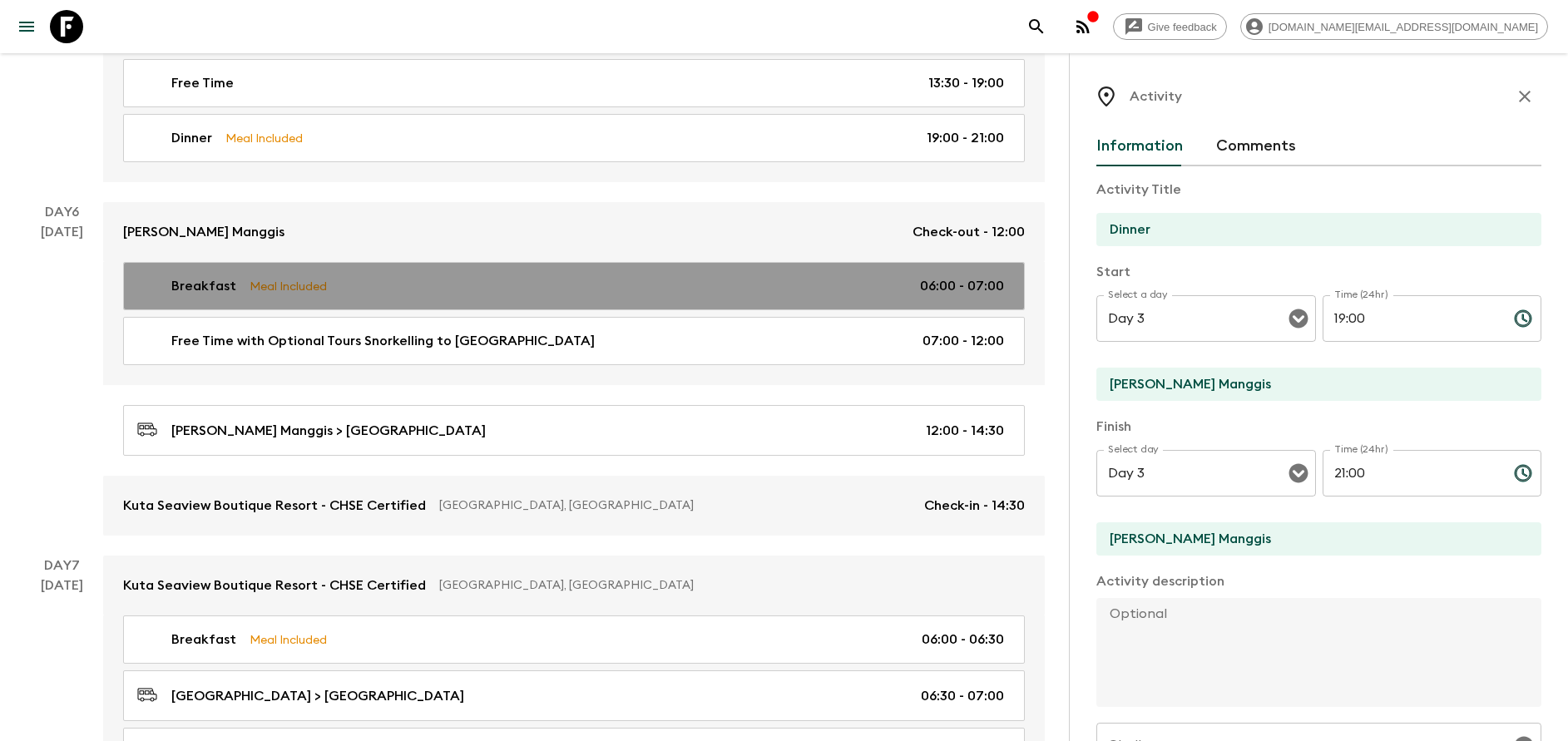
click at [350, 293] on div "Breakfast Meal Included 06:00 - 07:00" at bounding box center [570, 286] width 866 height 20
type input "Breakfast"
type input "Day 6"
type input "06:00"
type input "Day 6"
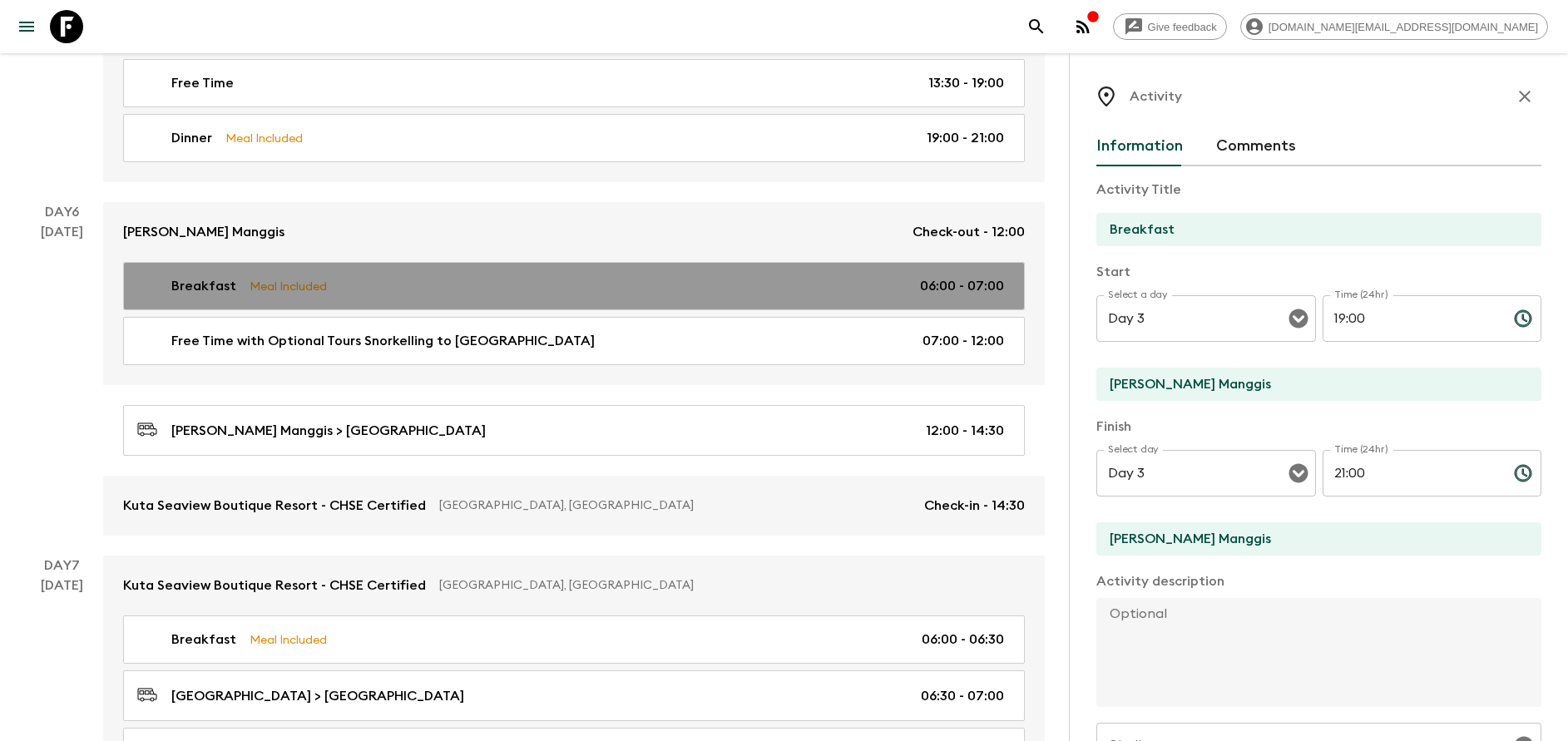
type input "07:00"
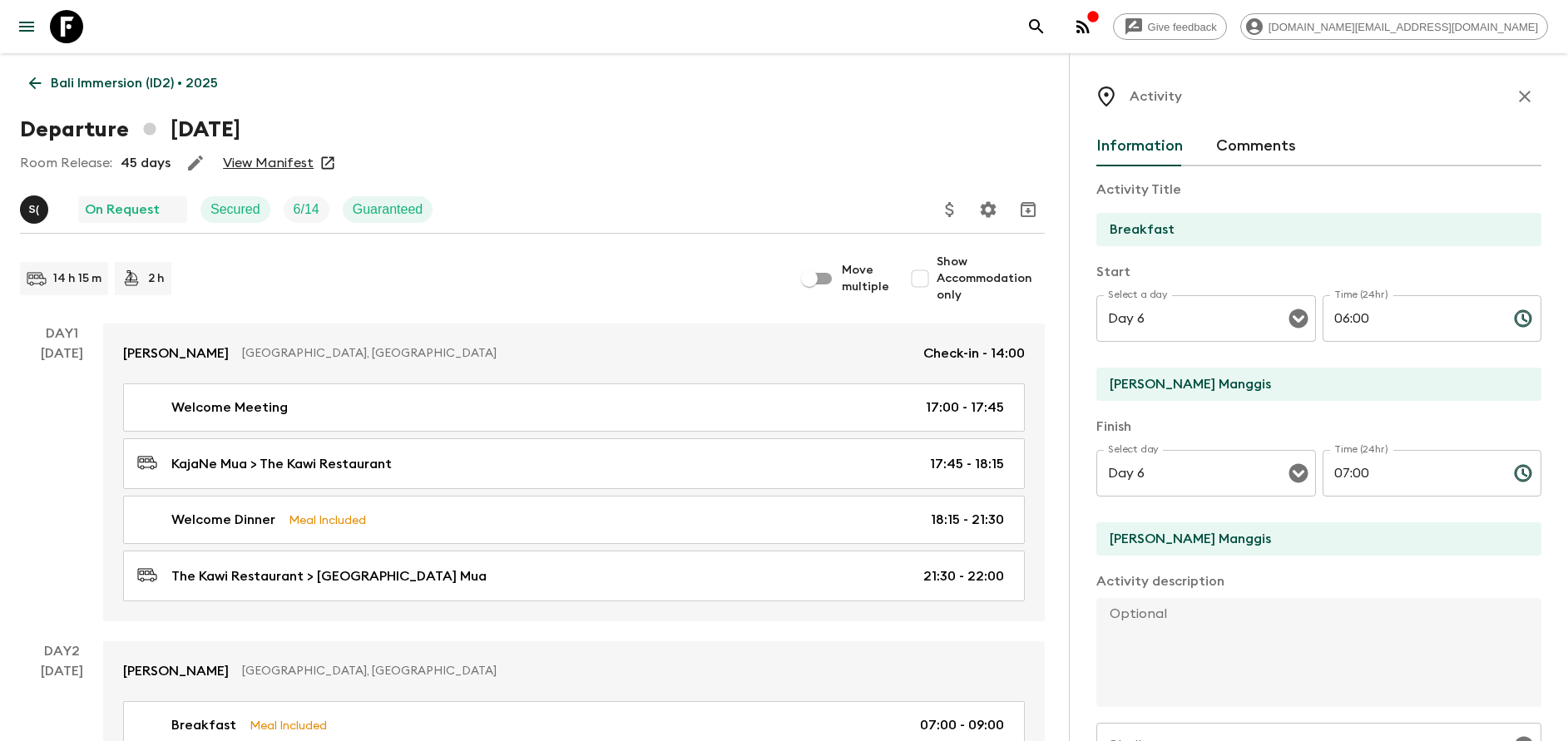
click at [279, 165] on link "View Manifest" at bounding box center [268, 163] width 91 height 16
